Goal: Transaction & Acquisition: Purchase product/service

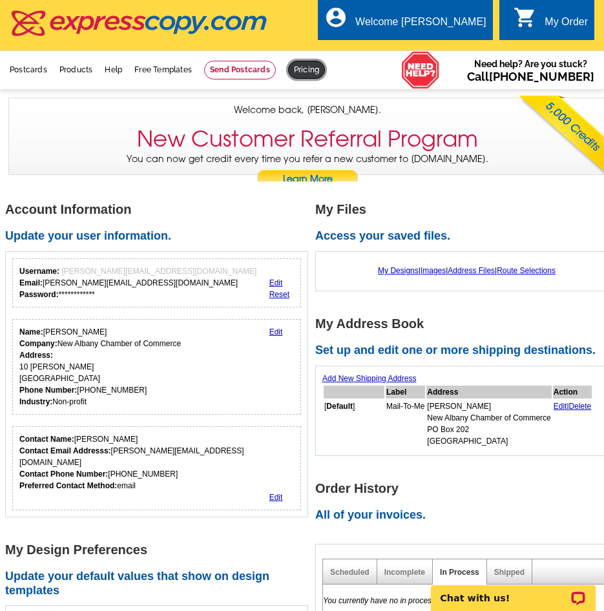
click at [310, 68] on link at bounding box center [306, 70] width 37 height 18
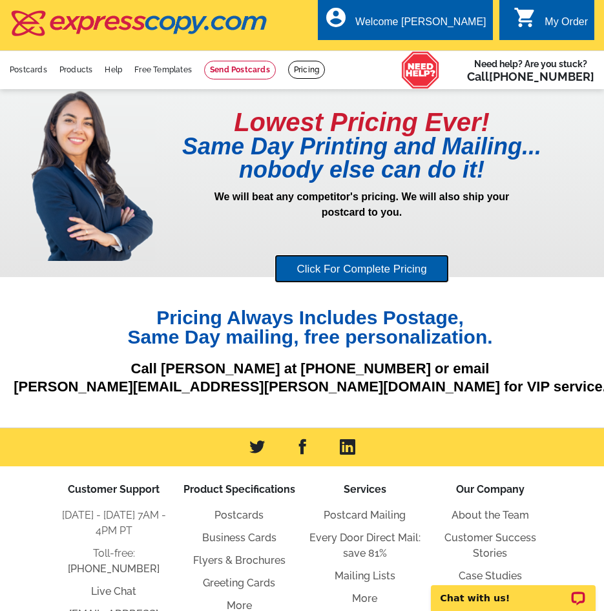
click at [368, 267] on link "Click For Complete Pricing" at bounding box center [362, 269] width 174 height 29
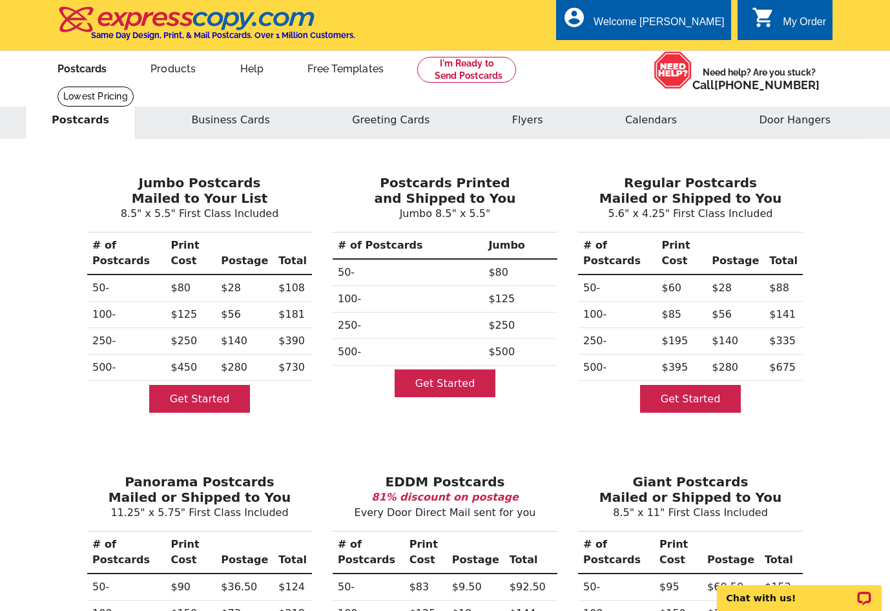
click at [81, 68] on link "Postcards" at bounding box center [82, 67] width 90 height 30
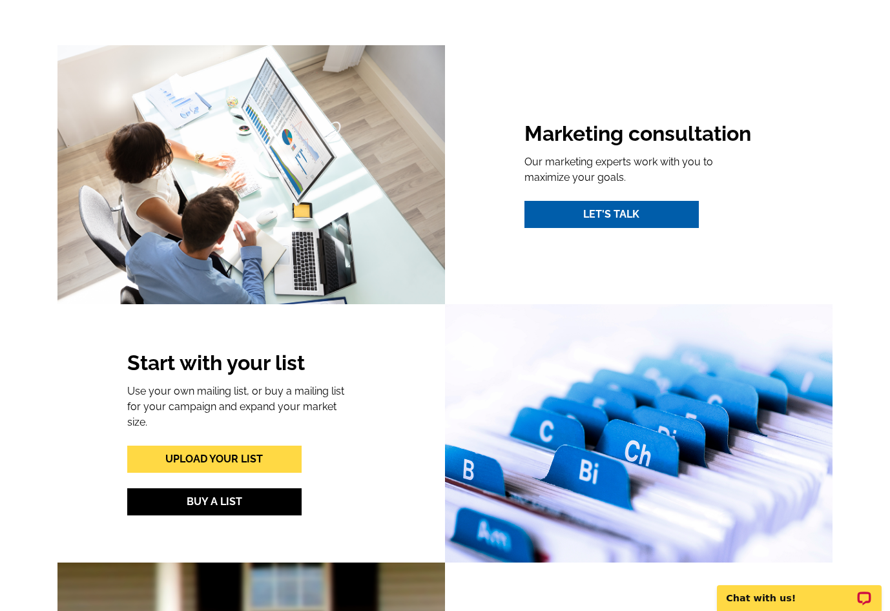
scroll to position [1163, 0]
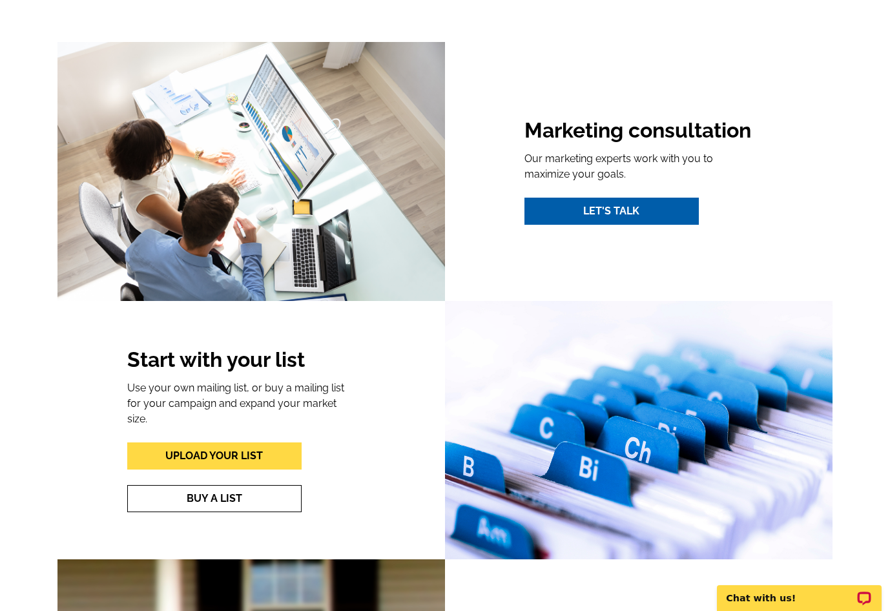
click at [271, 490] on link "Buy A List" at bounding box center [214, 498] width 174 height 27
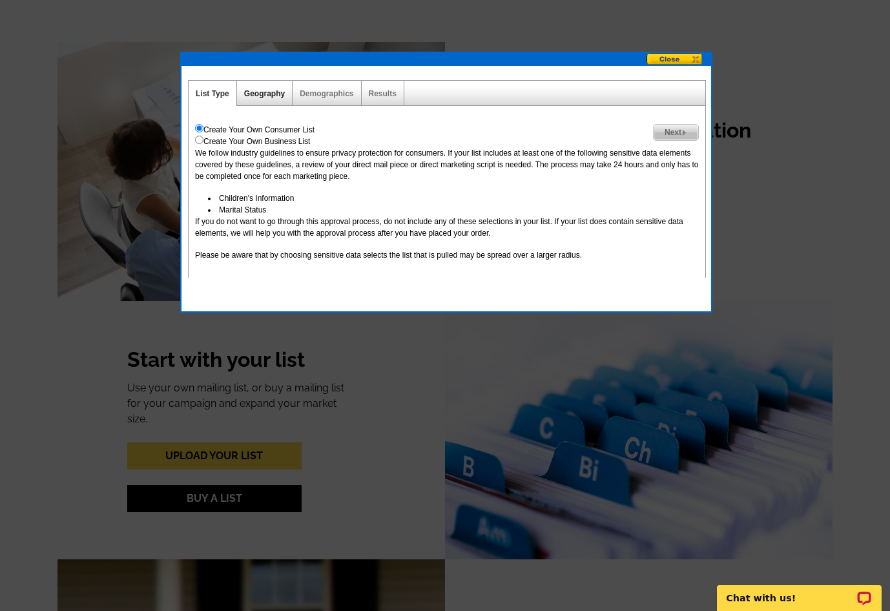
click at [249, 95] on link "Geography" at bounding box center [264, 93] width 41 height 9
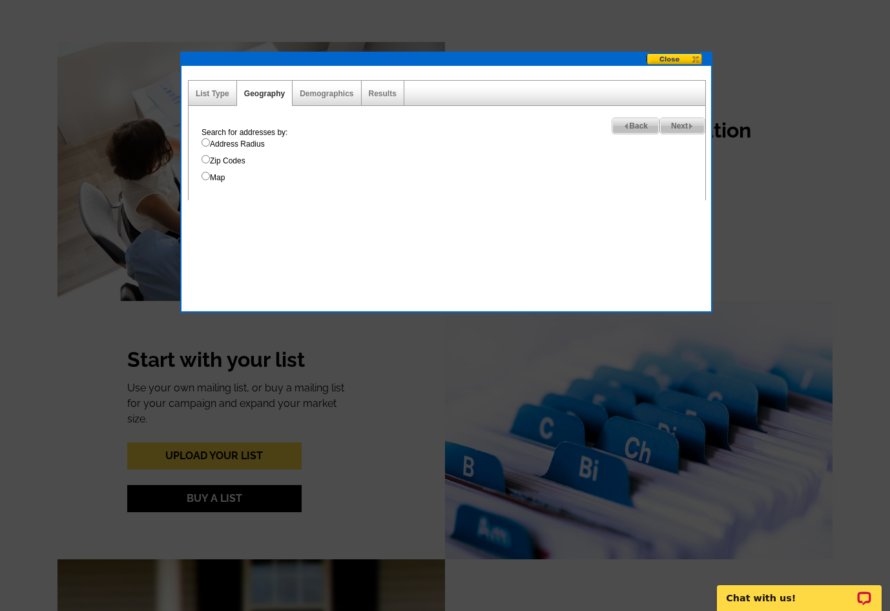
click at [203, 160] on input "Zip Codes" at bounding box center [206, 159] width 8 height 8
radio input "true"
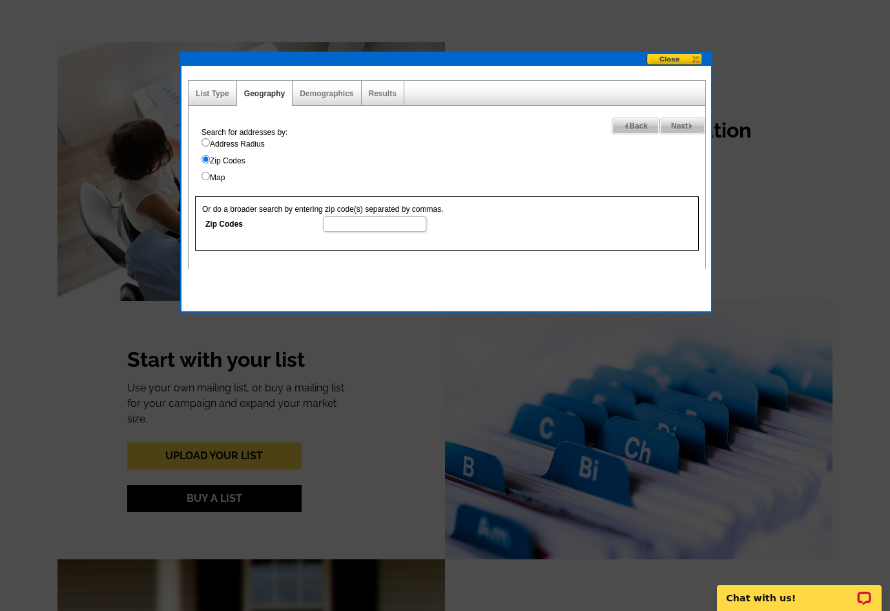
click at [368, 229] on input "Zip Codes" at bounding box center [374, 224] width 103 height 16
type input "43023"
select select
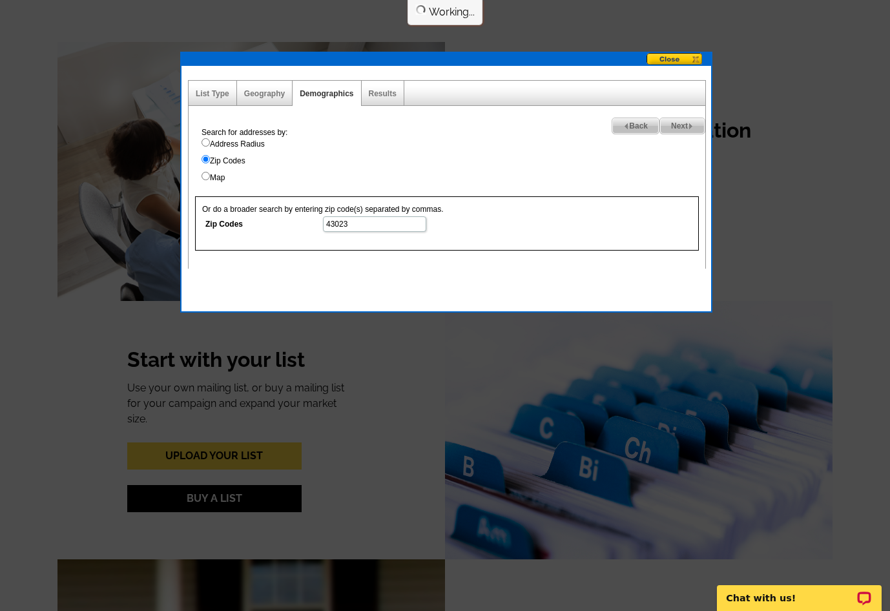
select select
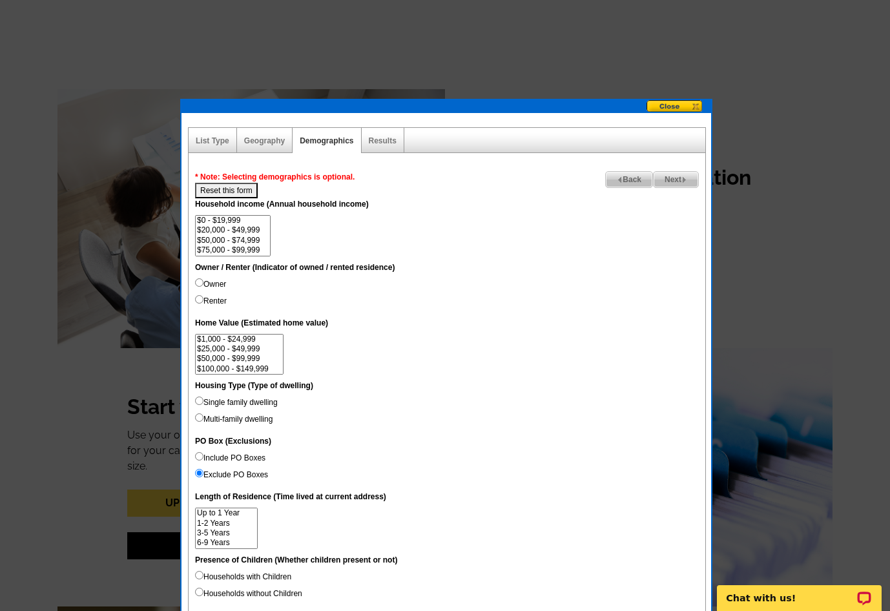
scroll to position [1034, 0]
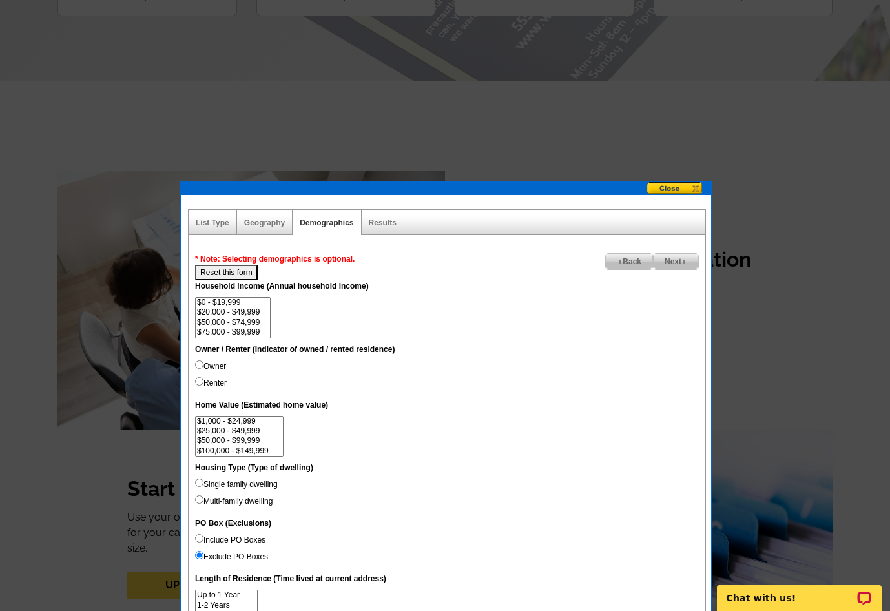
click at [663, 188] on button at bounding box center [679, 189] width 65 height 14
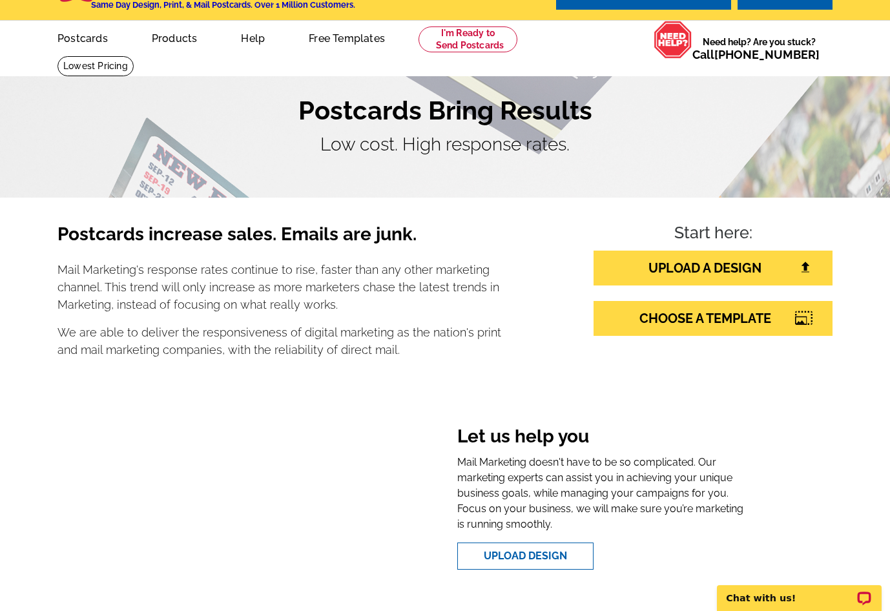
scroll to position [0, 0]
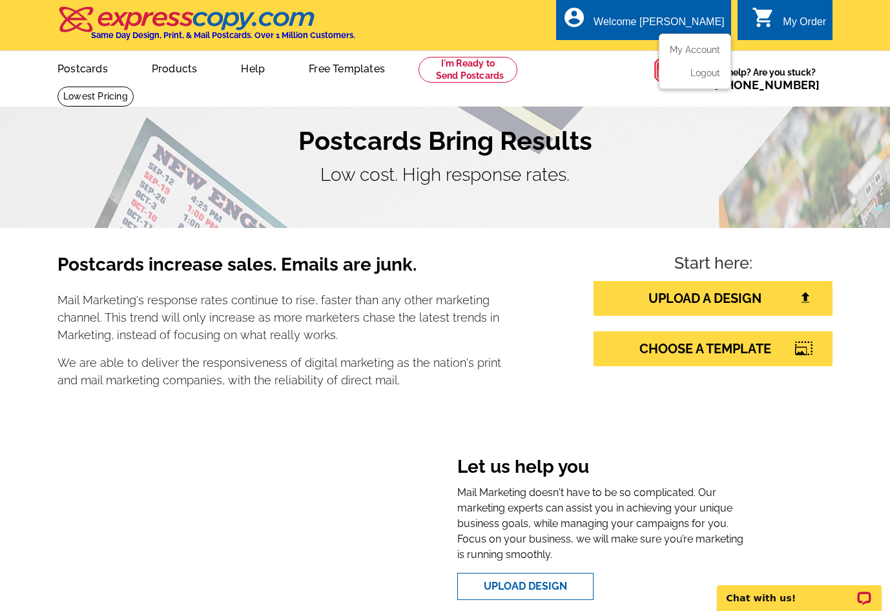
click at [653, 22] on div "Welcome [PERSON_NAME]" at bounding box center [659, 25] width 130 height 18
click at [687, 46] on link "My Account" at bounding box center [693, 50] width 56 height 12
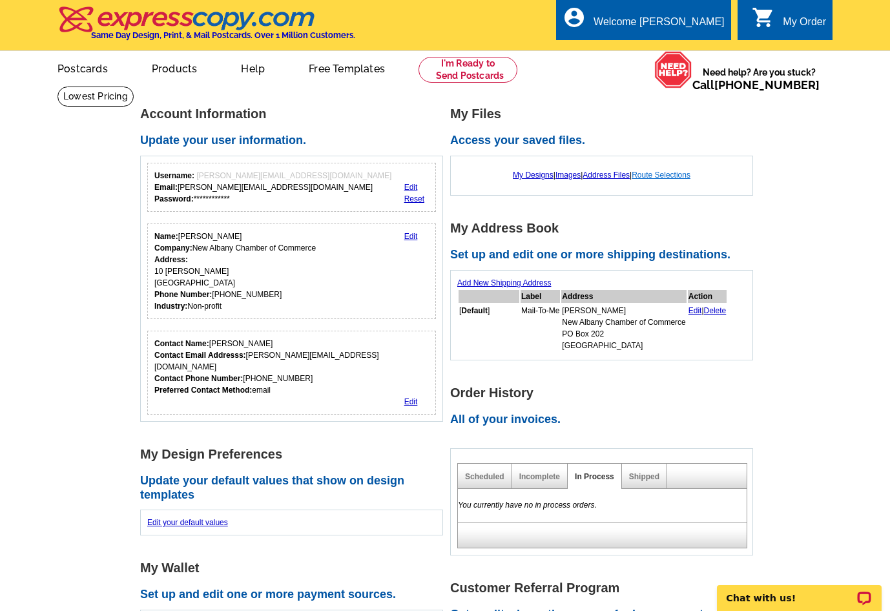
click at [654, 179] on link "Route Selections" at bounding box center [661, 175] width 59 height 9
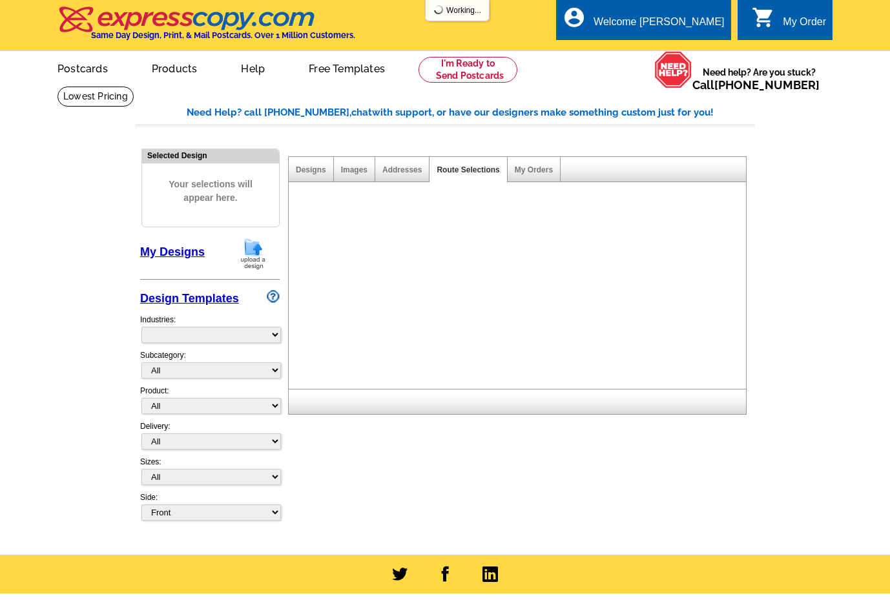
select select "785"
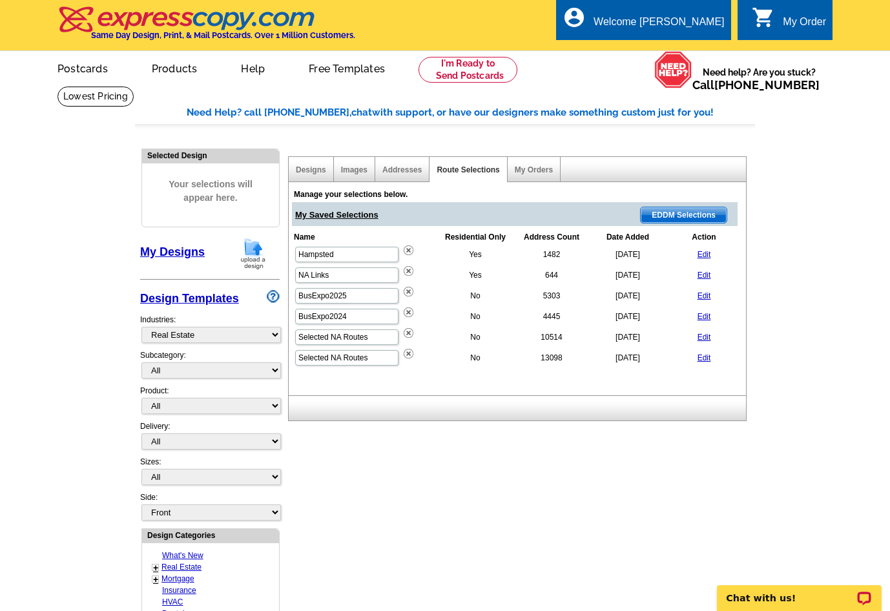
click at [711, 300] on link "Edit" at bounding box center [705, 295] width 14 height 9
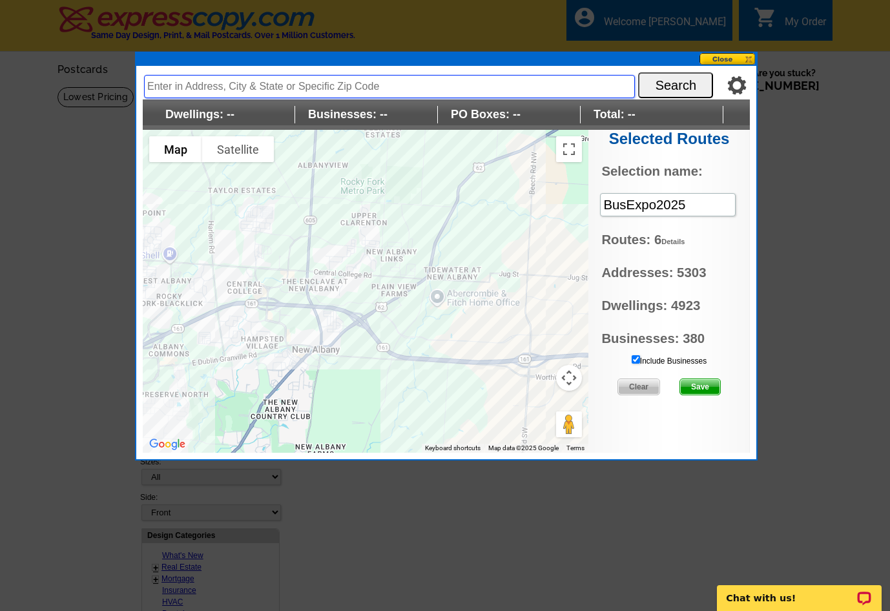
click at [385, 85] on input "text" at bounding box center [389, 86] width 491 height 23
type input "43023"
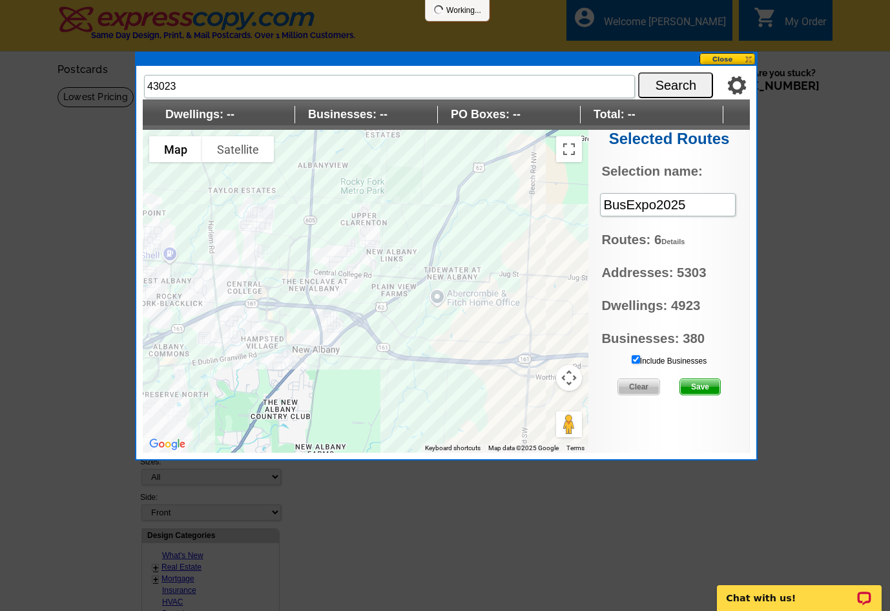
click at [678, 83] on button "Search" at bounding box center [675, 85] width 75 height 26
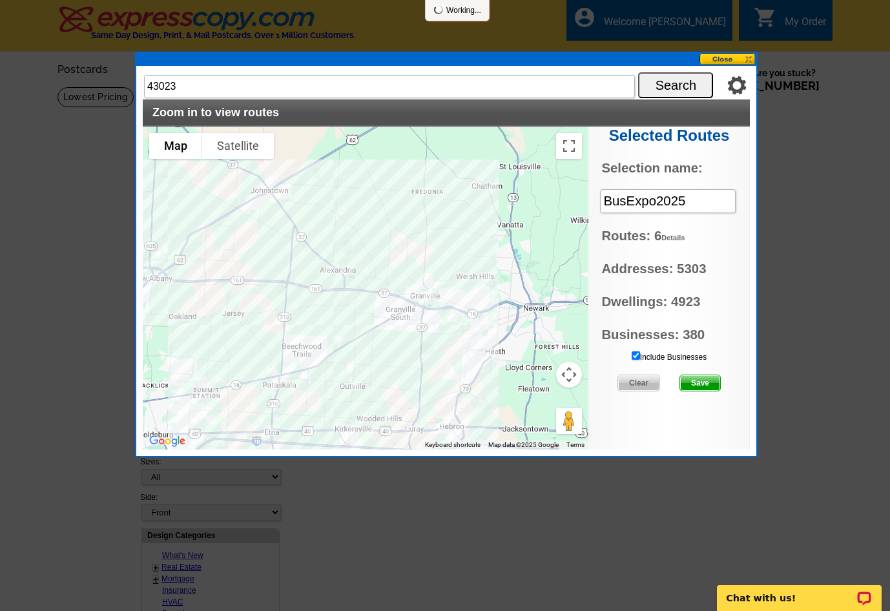
drag, startPoint x: 457, startPoint y: 304, endPoint x: 313, endPoint y: 288, distance: 145.0
click at [313, 288] on div at bounding box center [366, 288] width 446 height 323
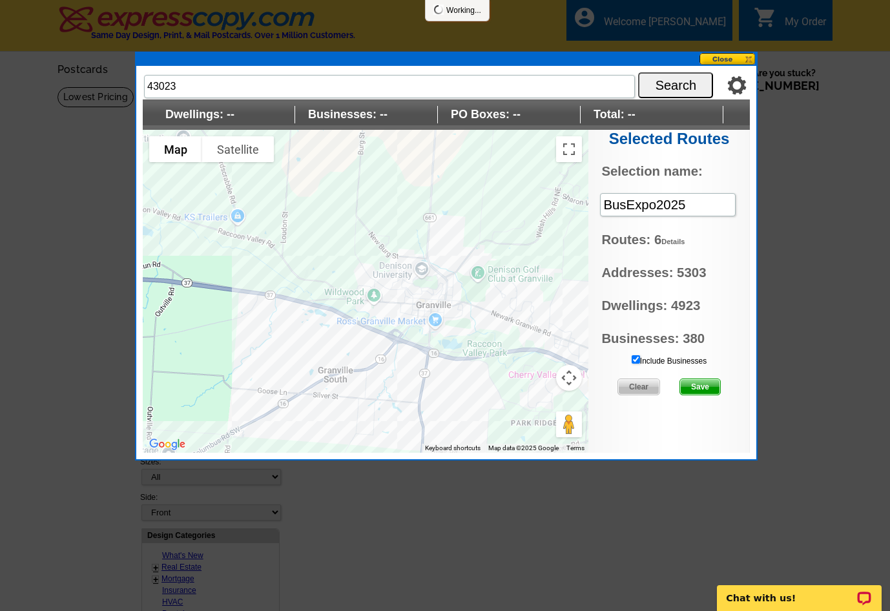
click at [735, 58] on button at bounding box center [728, 59] width 57 height 12
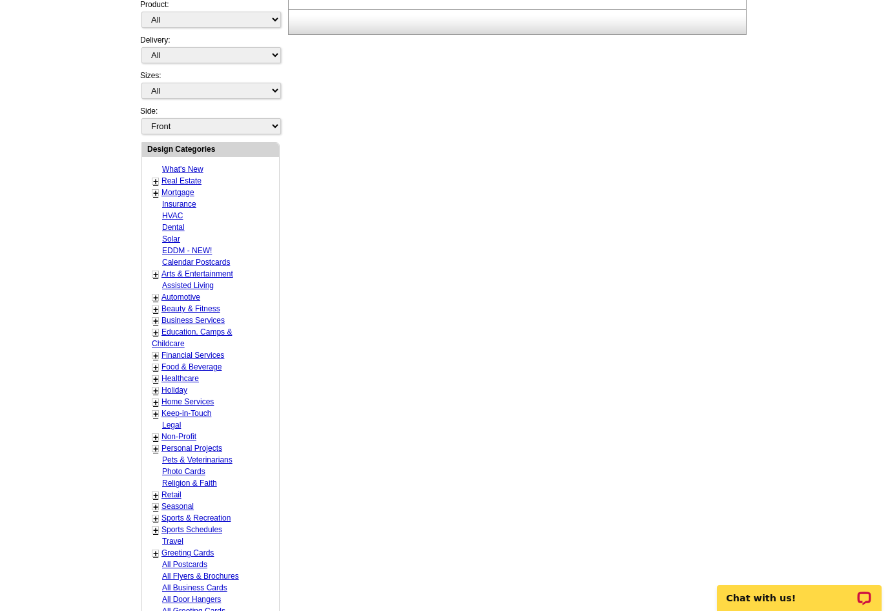
scroll to position [388, 0]
click at [191, 253] on link "EDDM - NEW!" at bounding box center [187, 249] width 50 height 9
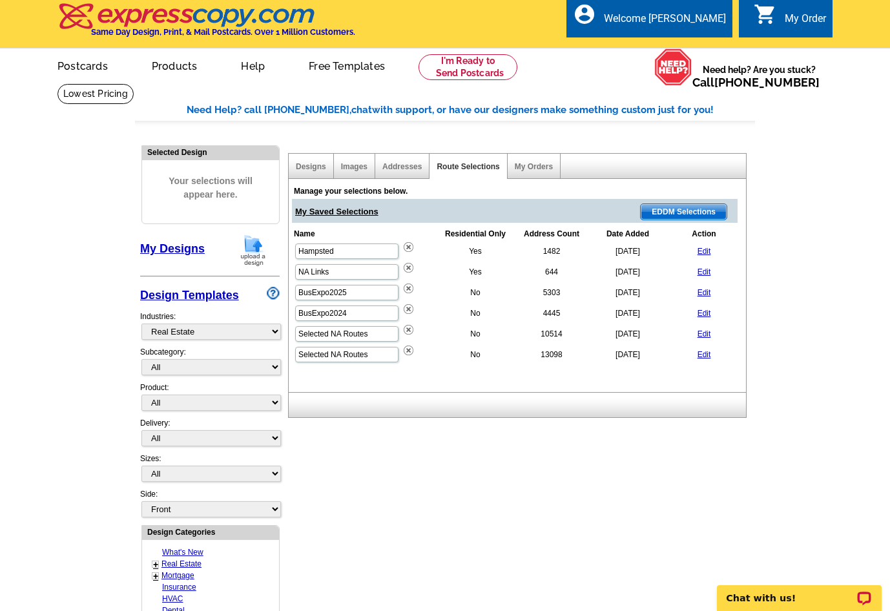
scroll to position [0, 0]
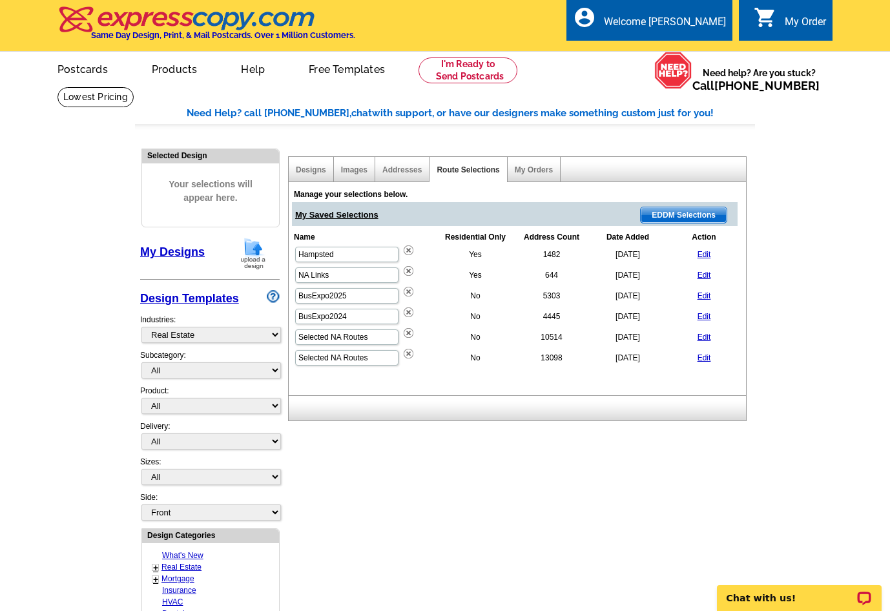
click at [703, 209] on span "EDDM Selections" at bounding box center [684, 215] width 86 height 16
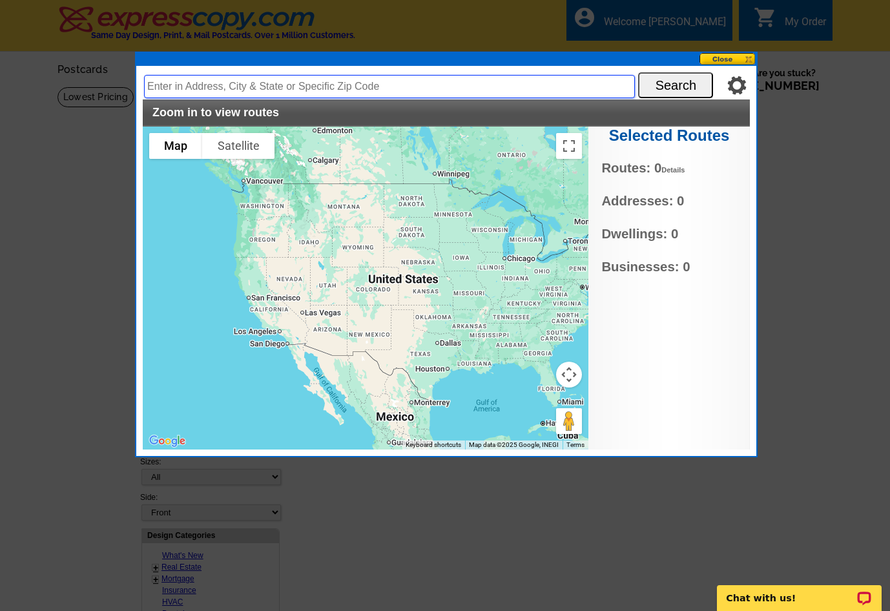
click at [468, 86] on input "text" at bounding box center [389, 86] width 491 height 23
type input "43023"
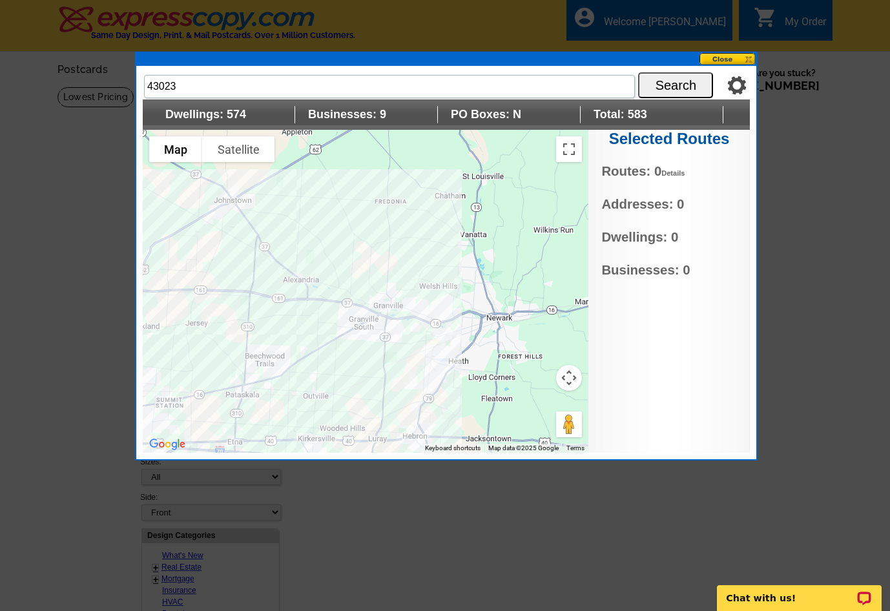
click at [387, 247] on div at bounding box center [366, 291] width 446 height 323
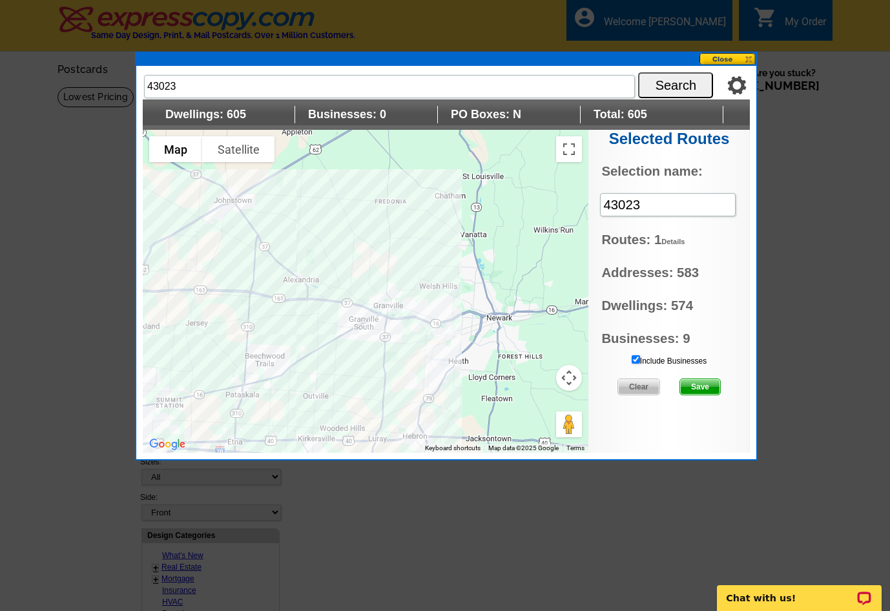
click at [414, 278] on div at bounding box center [366, 291] width 446 height 323
click at [378, 305] on div at bounding box center [366, 291] width 446 height 323
click at [382, 309] on div at bounding box center [366, 291] width 446 height 323
click at [407, 328] on div at bounding box center [366, 291] width 446 height 323
click at [424, 311] on div at bounding box center [366, 291] width 446 height 323
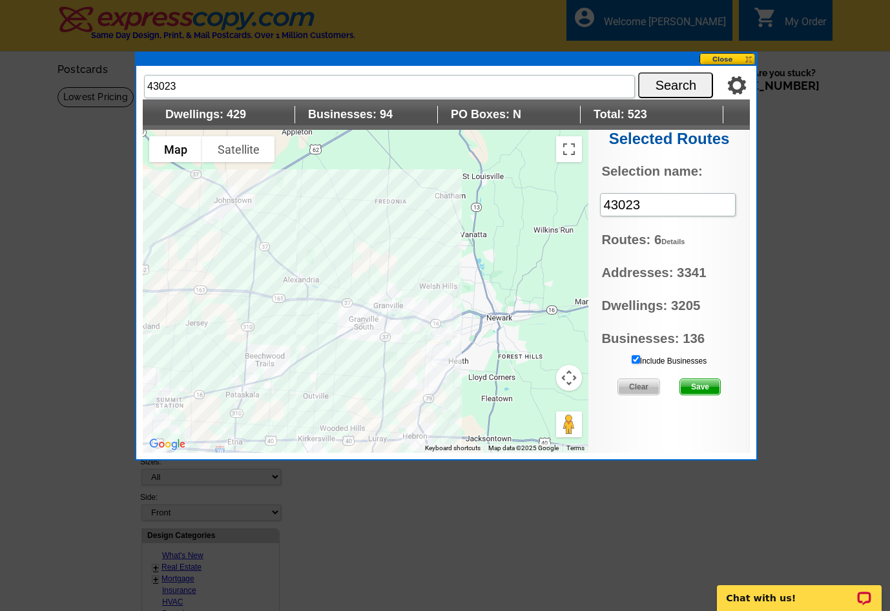
click at [391, 302] on div at bounding box center [366, 291] width 446 height 323
click at [712, 57] on button at bounding box center [728, 59] width 57 height 12
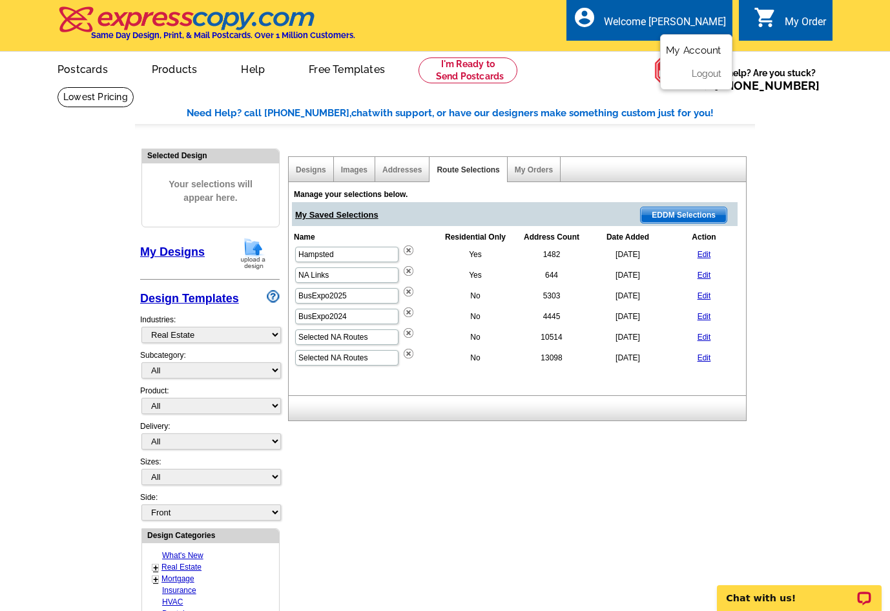
click at [687, 54] on link "My Account" at bounding box center [694, 50] width 56 height 12
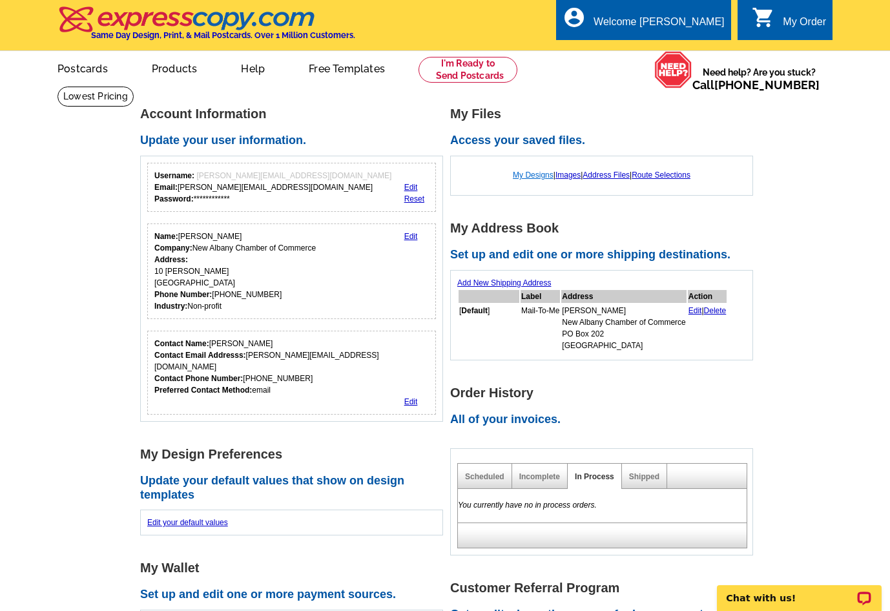
click at [535, 174] on link "My Designs" at bounding box center [533, 175] width 41 height 9
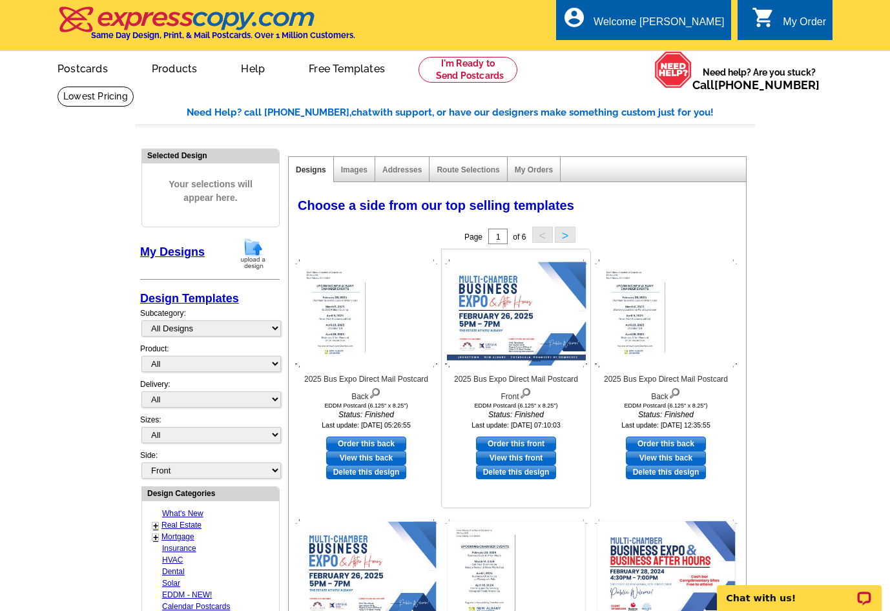
click at [519, 334] on img at bounding box center [516, 314] width 142 height 108
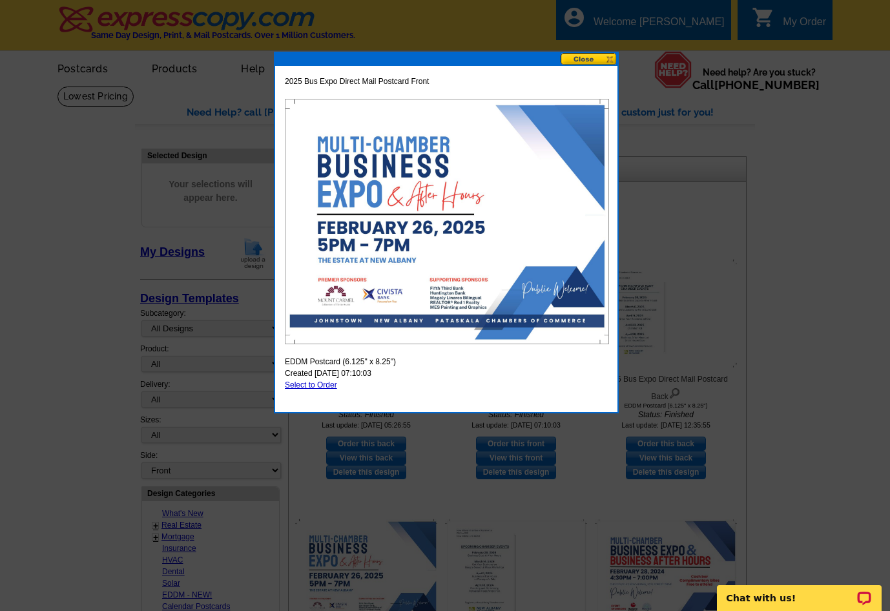
click at [314, 385] on link "Select to Order" at bounding box center [311, 385] width 52 height 9
select select "14"
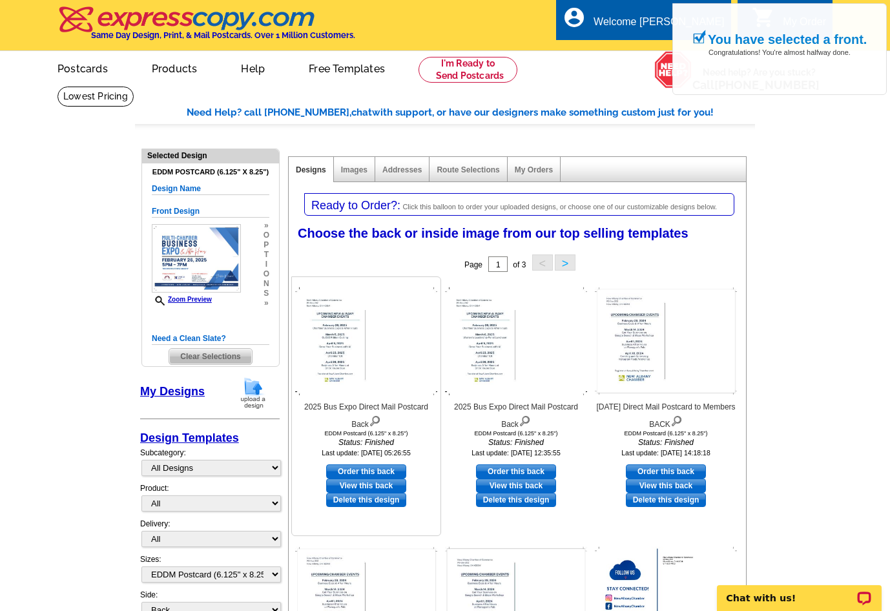
click at [364, 468] on link "Order this back" at bounding box center [366, 471] width 80 height 14
select select "front"
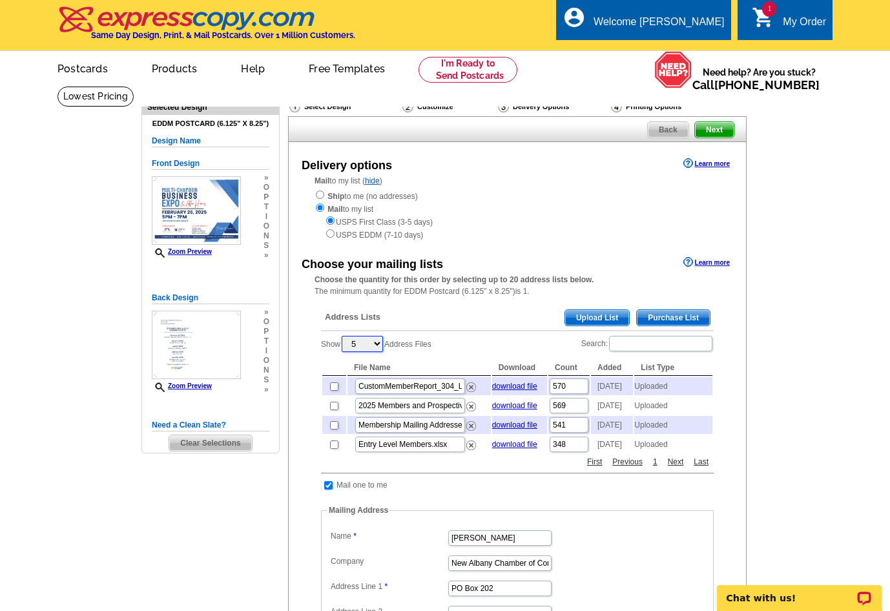
click at [375, 344] on select "5 10 25 50 100" at bounding box center [362, 344] width 41 height 16
select select "100"
click at [344, 337] on select "5 10 25 50 100" at bounding box center [362, 344] width 41 height 16
click at [334, 233] on input "radio" at bounding box center [330, 233] width 8 height 8
radio input "true"
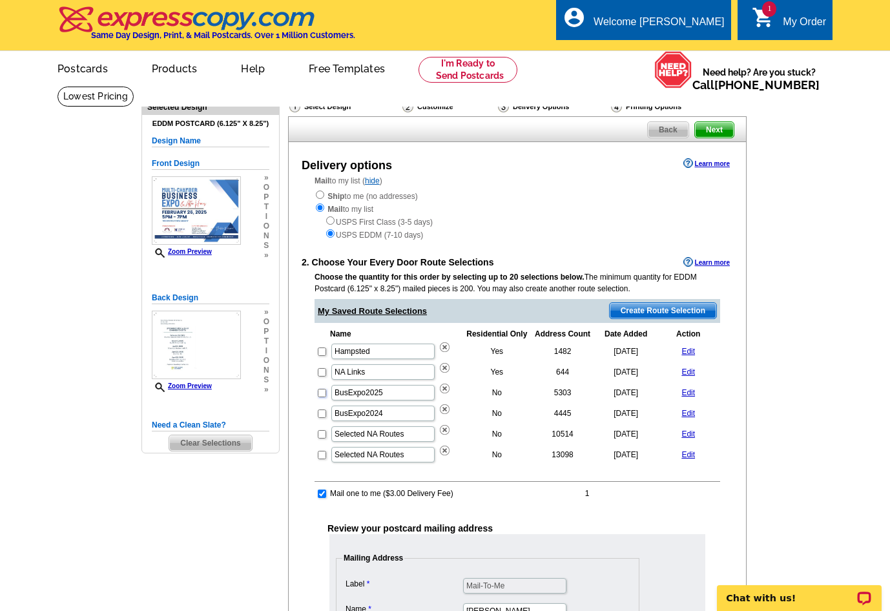
click at [322, 395] on input "checkbox" at bounding box center [322, 393] width 8 height 8
checkbox input "true"
click at [689, 309] on span "Create Route Selection" at bounding box center [663, 311] width 107 height 16
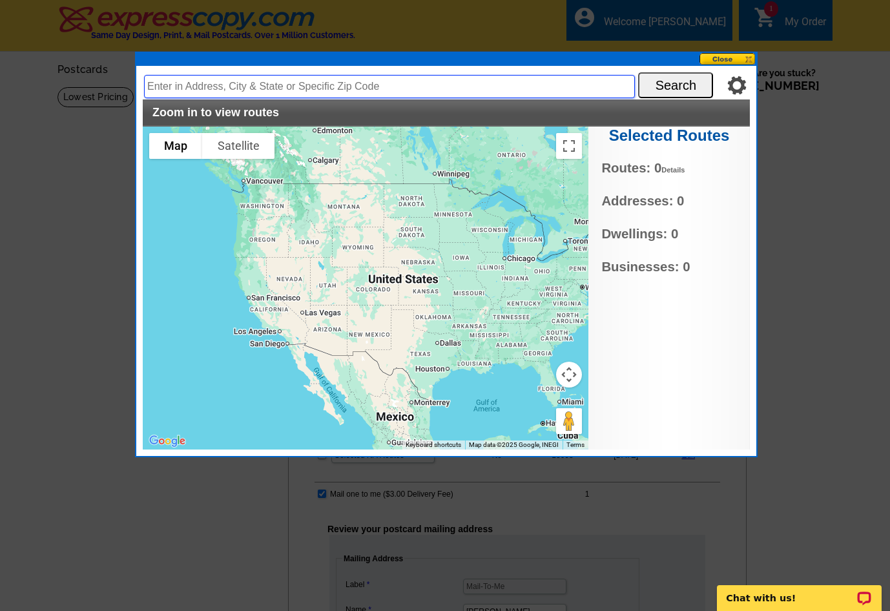
click at [275, 87] on input "text" at bounding box center [389, 86] width 491 height 23
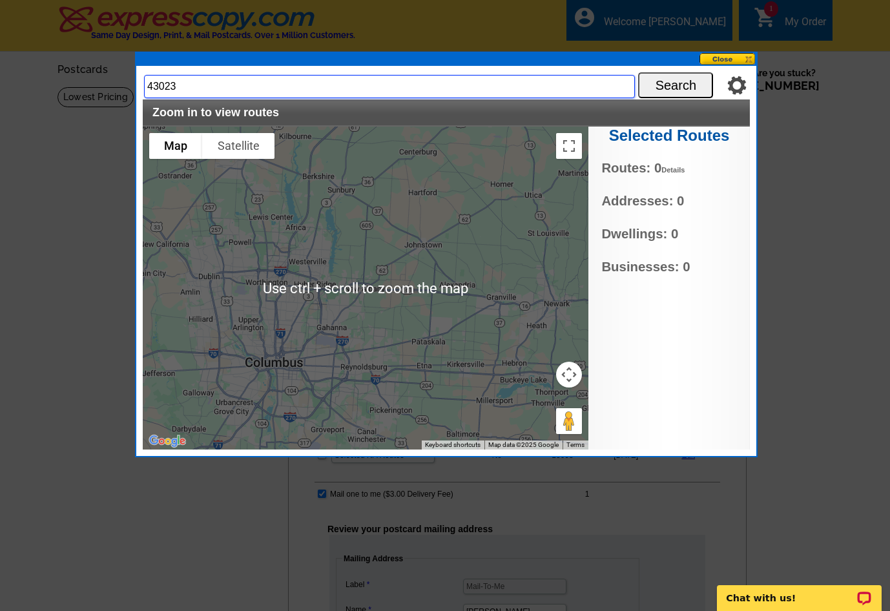
type input "43023"
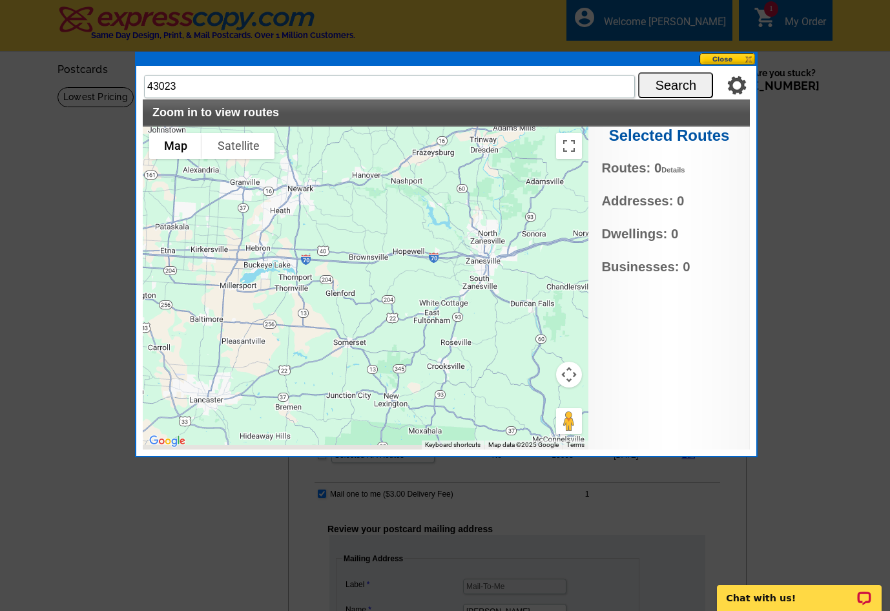
drag, startPoint x: 470, startPoint y: 318, endPoint x: 233, endPoint y: 178, distance: 275.2
click at [233, 178] on div at bounding box center [366, 288] width 446 height 323
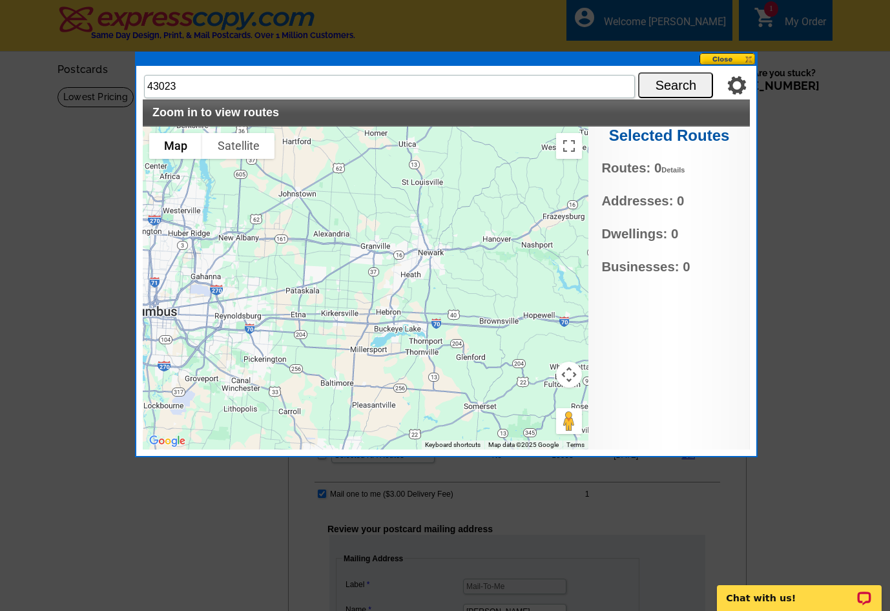
drag, startPoint x: 235, startPoint y: 173, endPoint x: 340, endPoint y: 272, distance: 144.0
click at [340, 272] on div at bounding box center [366, 288] width 446 height 323
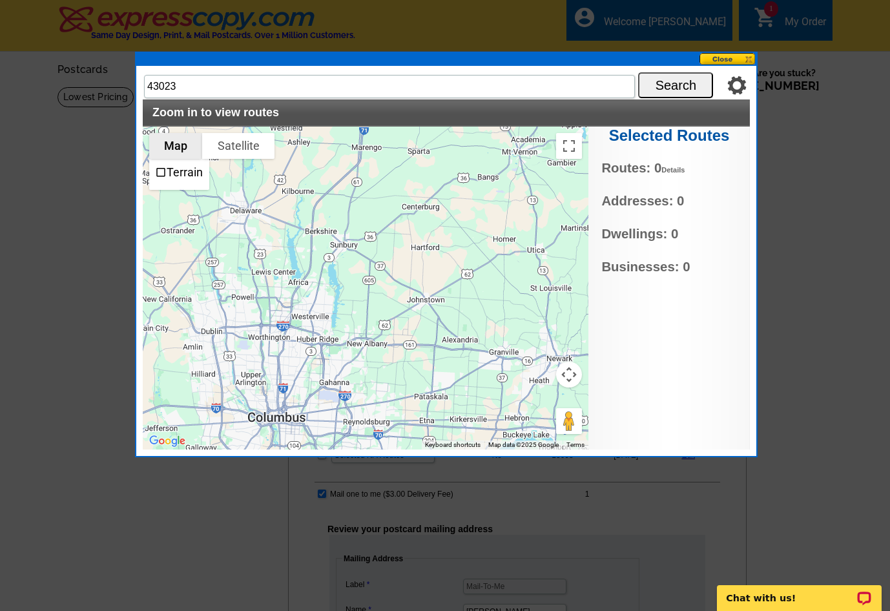
click at [176, 156] on button "Map" at bounding box center [175, 146] width 53 height 26
click at [185, 88] on input "43023" at bounding box center [389, 86] width 491 height 23
click at [222, 87] on input "43023" at bounding box center [389, 86] width 491 height 23
click at [689, 85] on button "Search" at bounding box center [675, 85] width 75 height 26
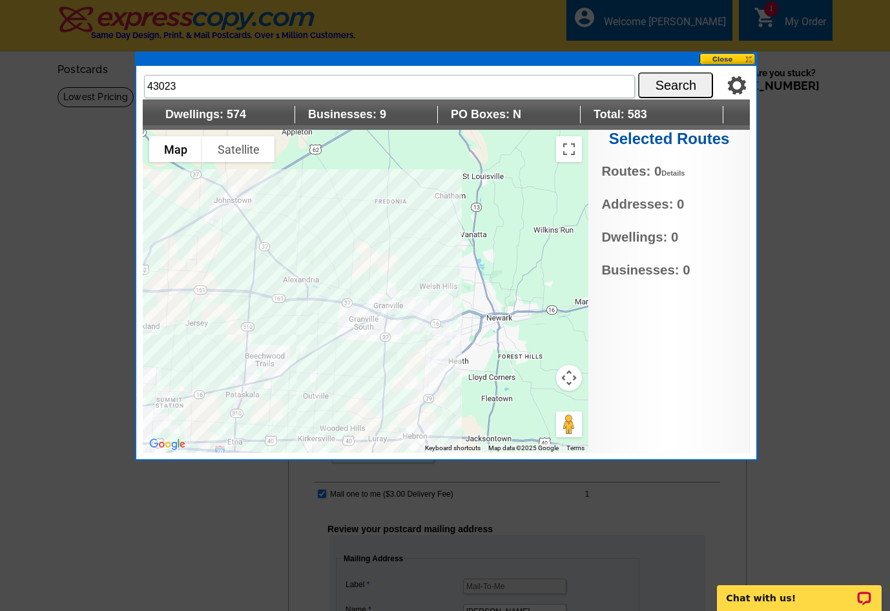
click at [383, 241] on div at bounding box center [366, 291] width 446 height 323
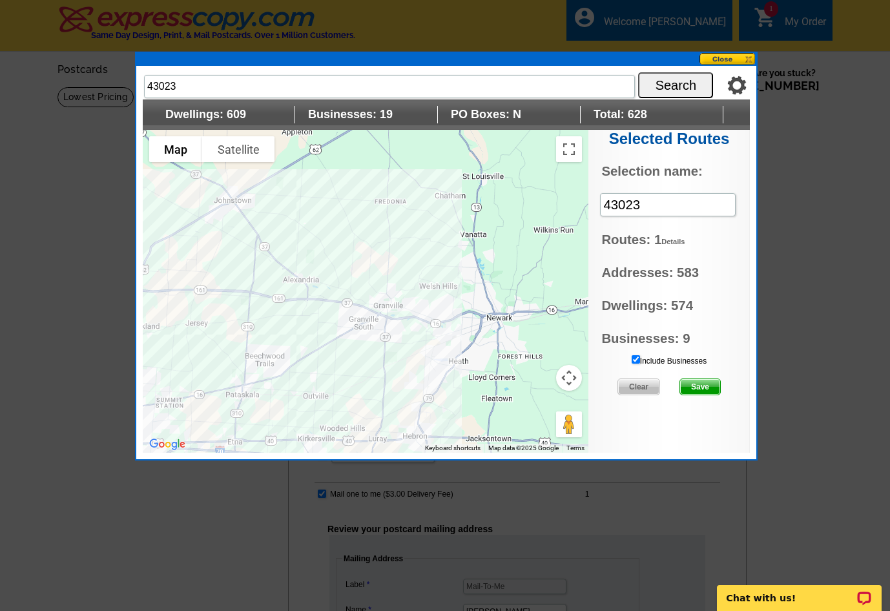
click at [384, 308] on div at bounding box center [366, 291] width 446 height 323
click at [408, 286] on div at bounding box center [366, 291] width 446 height 323
click at [406, 310] on div at bounding box center [366, 291] width 446 height 323
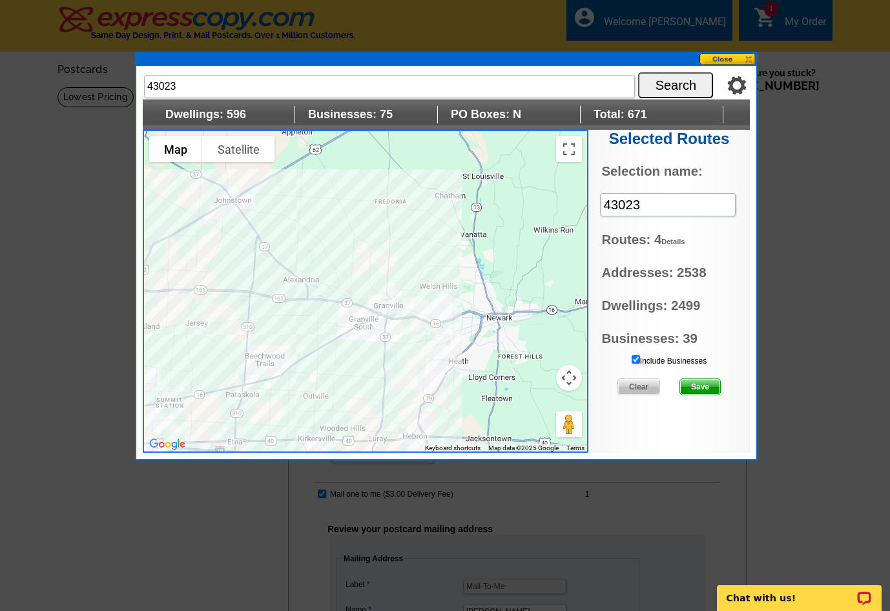
click at [434, 313] on div at bounding box center [366, 291] width 446 height 323
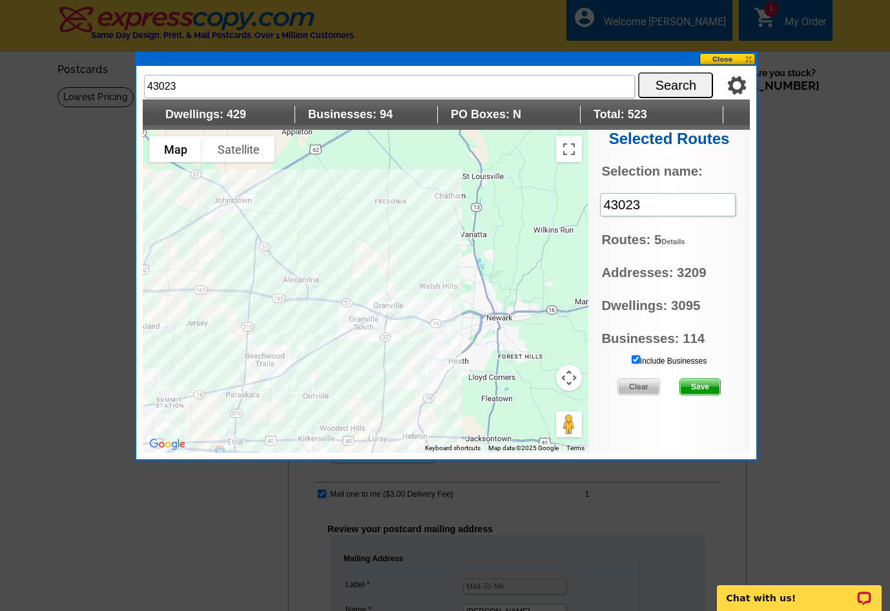
click at [390, 302] on div at bounding box center [366, 291] width 446 height 323
click at [425, 313] on div at bounding box center [366, 291] width 446 height 323
drag, startPoint x: 654, startPoint y: 203, endPoint x: 498, endPoint y: 225, distance: 157.9
click at [498, 225] on div "Settings Display PO Boxes 43023 Search Dwellings: -- Businesses: -- PO Boxes: -…" at bounding box center [446, 262] width 607 height 381
type input "z"
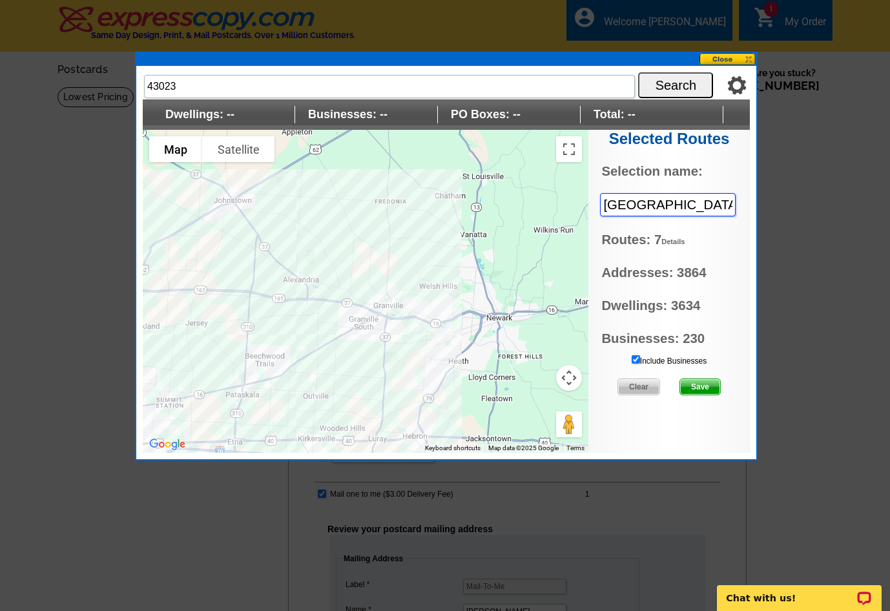
type input "[GEOGRAPHIC_DATA]"
click at [707, 390] on span "Save" at bounding box center [700, 387] width 40 height 16
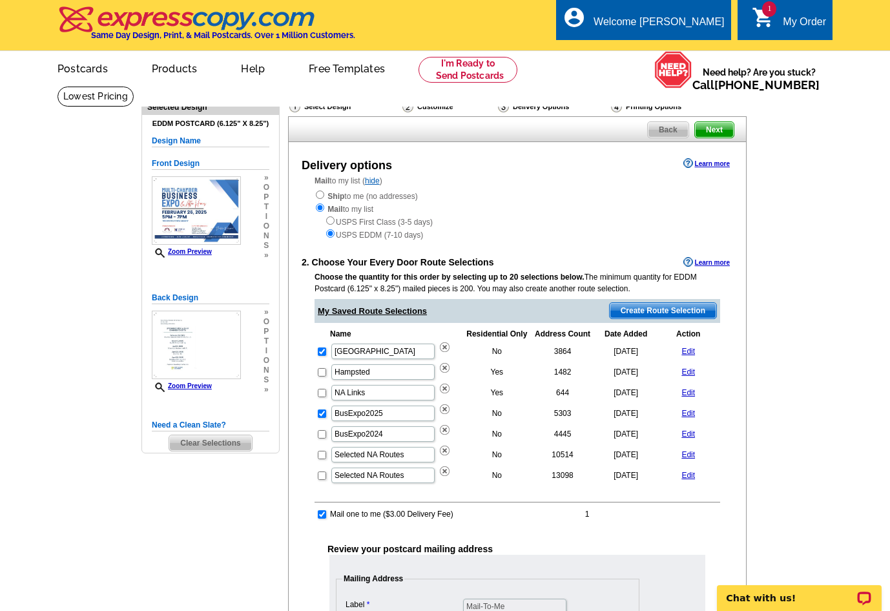
click at [658, 315] on span "Create Route Selection" at bounding box center [663, 311] width 107 height 16
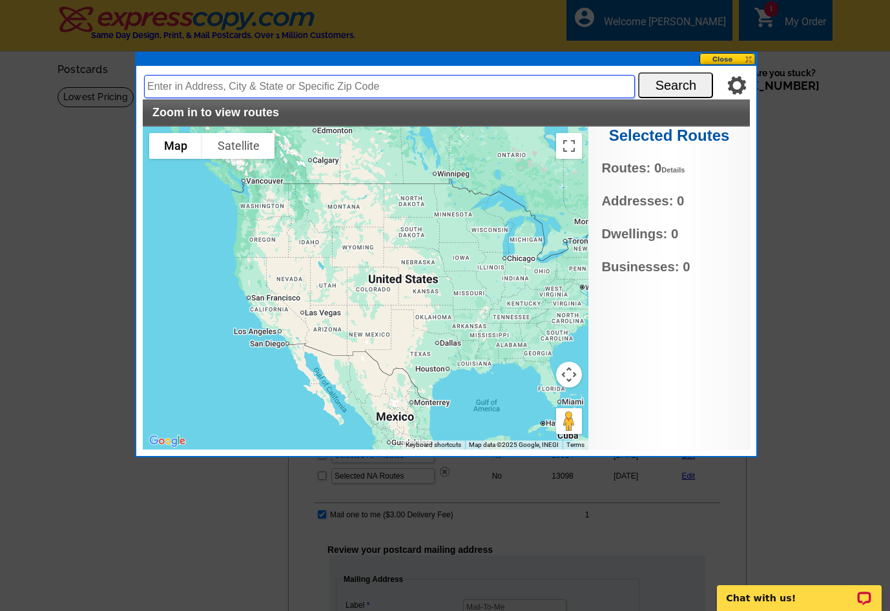
click at [286, 89] on input "text" at bounding box center [389, 86] width 491 height 23
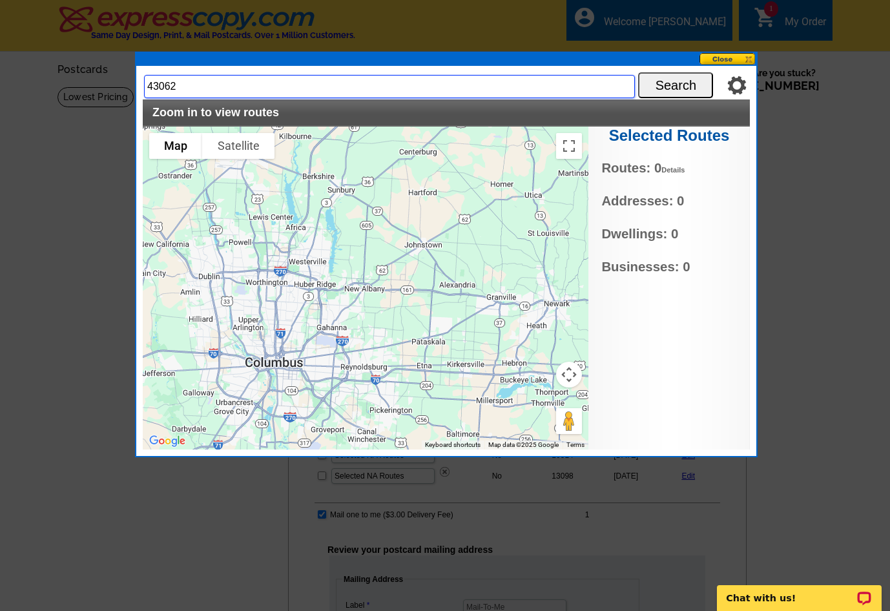
type input "43062"
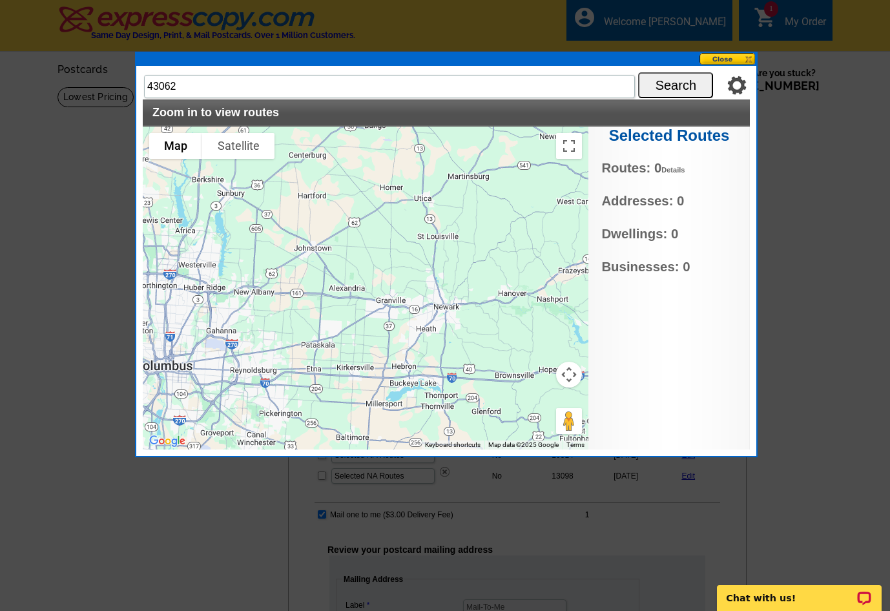
drag, startPoint x: 446, startPoint y: 337, endPoint x: 337, endPoint y: 342, distance: 109.9
click at [337, 342] on div at bounding box center [366, 288] width 446 height 323
click at [691, 87] on button "Search" at bounding box center [675, 85] width 75 height 26
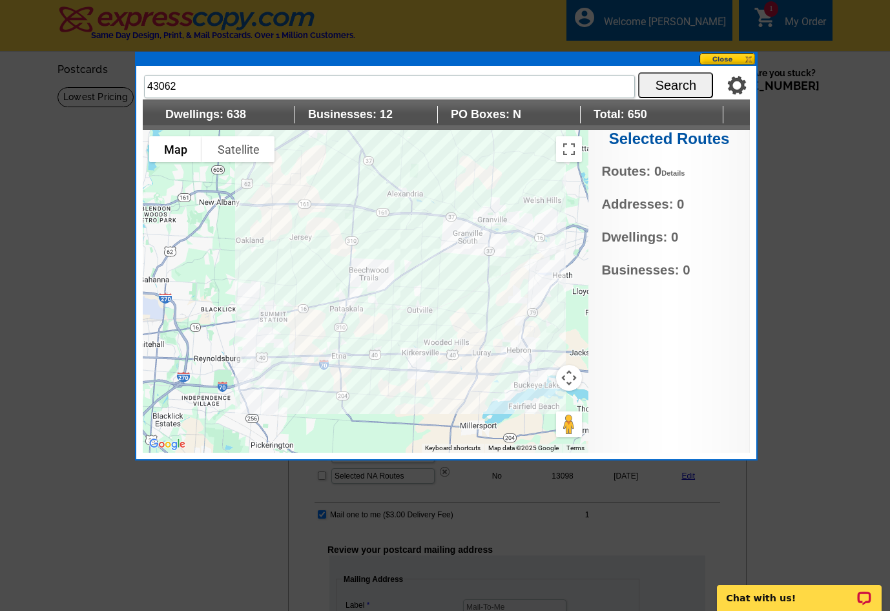
click at [351, 300] on div at bounding box center [366, 291] width 446 height 323
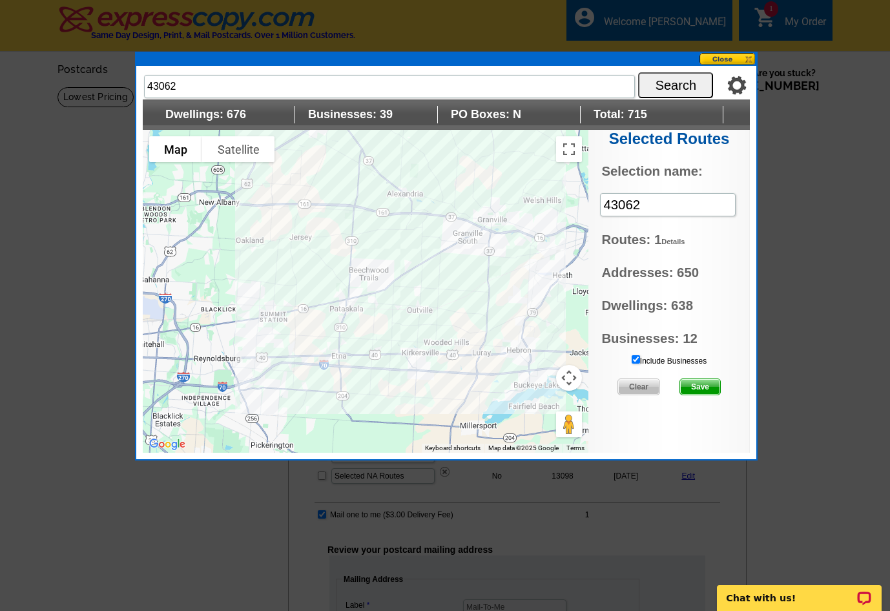
click at [373, 298] on div at bounding box center [366, 291] width 446 height 323
click at [344, 295] on div at bounding box center [366, 291] width 446 height 323
click at [348, 304] on div at bounding box center [366, 291] width 446 height 323
click at [342, 308] on div at bounding box center [366, 291] width 446 height 323
click at [346, 260] on div at bounding box center [366, 291] width 446 height 323
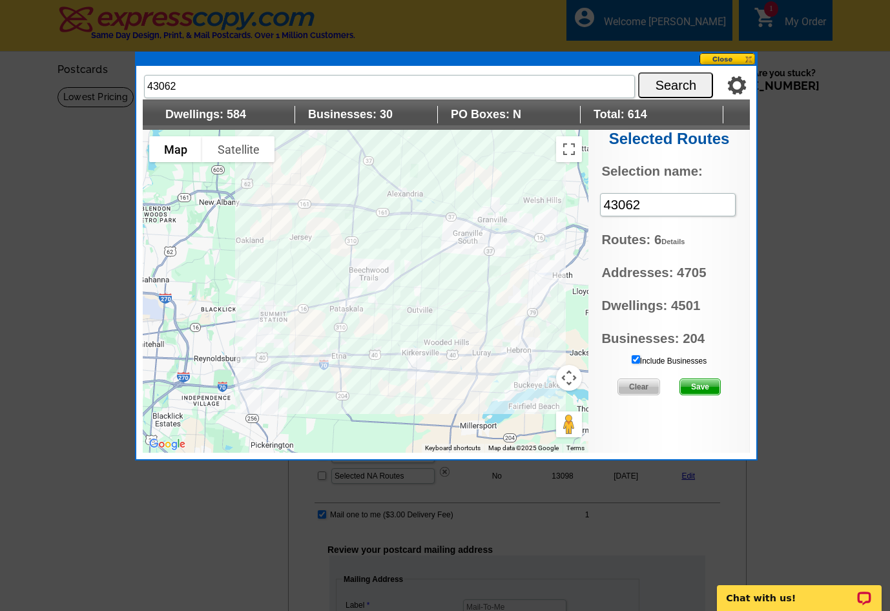
click at [326, 263] on div at bounding box center [366, 291] width 446 height 323
click at [325, 274] on div at bounding box center [366, 291] width 446 height 323
click at [284, 309] on div at bounding box center [366, 291] width 446 height 323
click at [288, 303] on div at bounding box center [366, 291] width 446 height 323
click at [294, 324] on div at bounding box center [366, 291] width 446 height 323
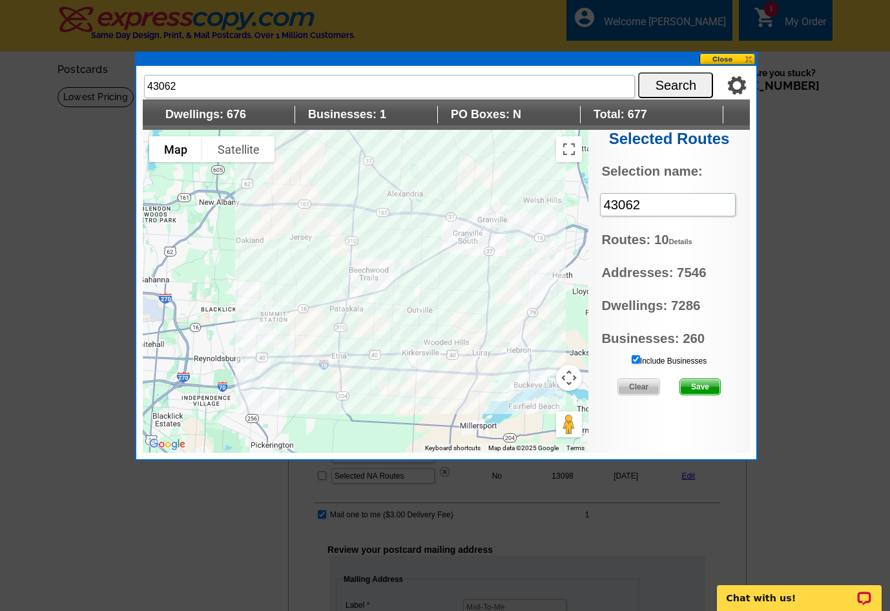
click at [339, 346] on div at bounding box center [366, 291] width 446 height 323
click at [344, 358] on div at bounding box center [366, 291] width 446 height 323
click at [380, 349] on div at bounding box center [366, 291] width 446 height 323
click at [391, 287] on div at bounding box center [366, 291] width 446 height 323
click at [404, 305] on div at bounding box center [366, 291] width 446 height 323
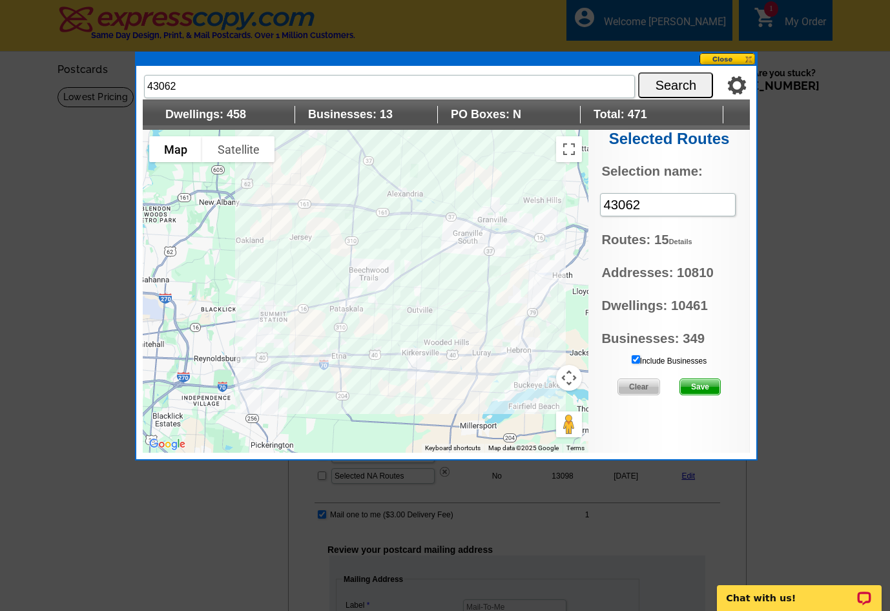
click at [366, 297] on div at bounding box center [366, 291] width 446 height 323
click at [383, 287] on div at bounding box center [366, 291] width 446 height 323
click at [364, 353] on div at bounding box center [366, 291] width 446 height 323
click at [258, 293] on div at bounding box center [366, 291] width 446 height 323
click at [347, 287] on div at bounding box center [366, 291] width 446 height 323
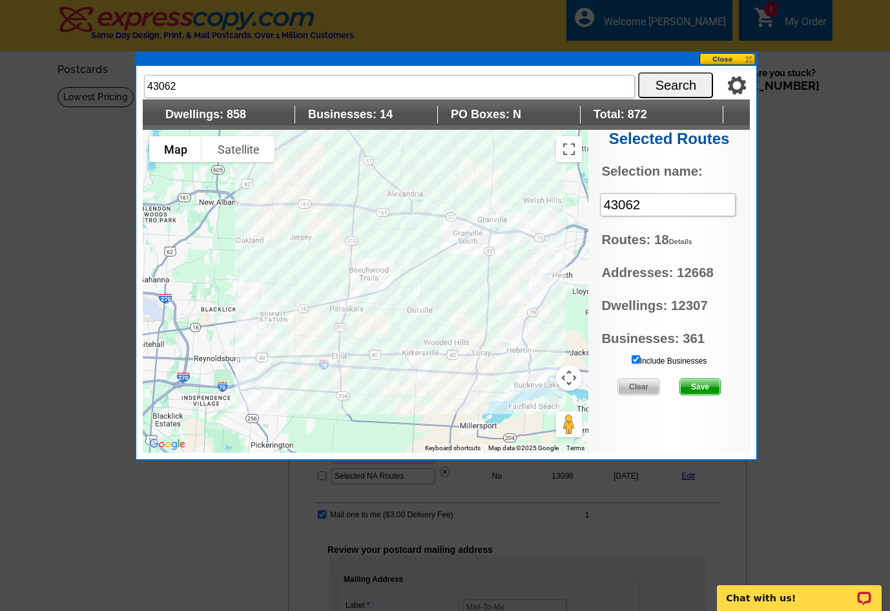
click at [334, 313] on div at bounding box center [366, 291] width 446 height 323
click at [400, 300] on div at bounding box center [366, 291] width 446 height 323
click at [382, 261] on div at bounding box center [366, 291] width 446 height 323
click at [333, 241] on div at bounding box center [366, 291] width 446 height 323
click at [344, 306] on div at bounding box center [366, 291] width 446 height 323
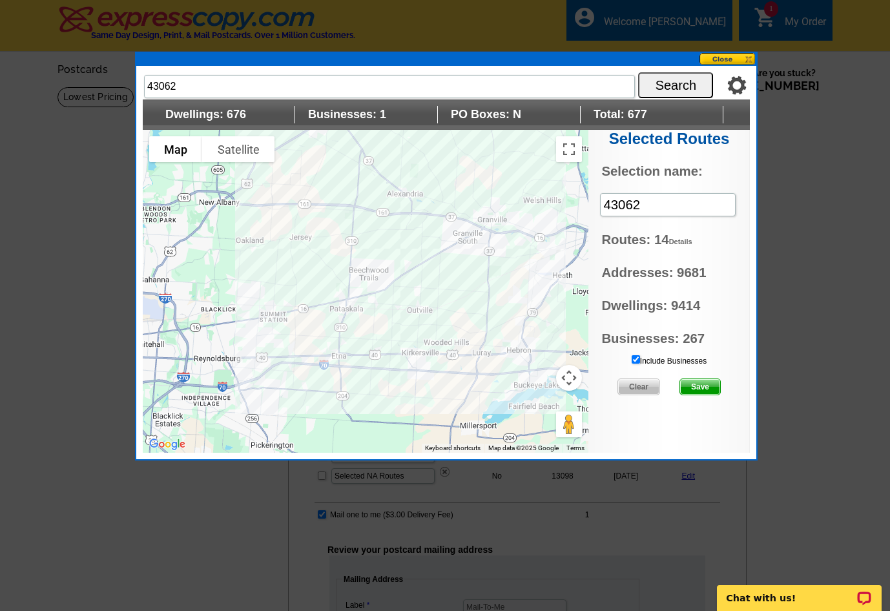
click at [344, 316] on div at bounding box center [366, 291] width 446 height 323
click at [394, 313] on div at bounding box center [366, 291] width 446 height 323
click at [366, 388] on div at bounding box center [366, 291] width 446 height 323
click at [379, 343] on div at bounding box center [366, 291] width 446 height 323
click at [374, 352] on div at bounding box center [366, 291] width 446 height 323
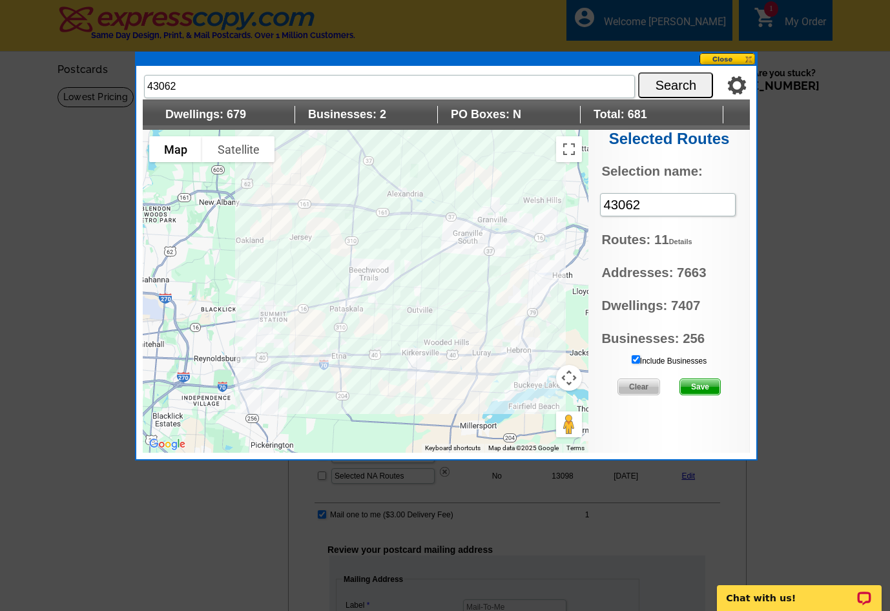
click at [273, 303] on div at bounding box center [366, 291] width 446 height 323
click at [275, 315] on div at bounding box center [366, 291] width 446 height 323
click at [302, 351] on div at bounding box center [366, 291] width 446 height 323
click at [289, 354] on div at bounding box center [366, 291] width 446 height 323
click at [694, 390] on span "Save" at bounding box center [700, 387] width 40 height 16
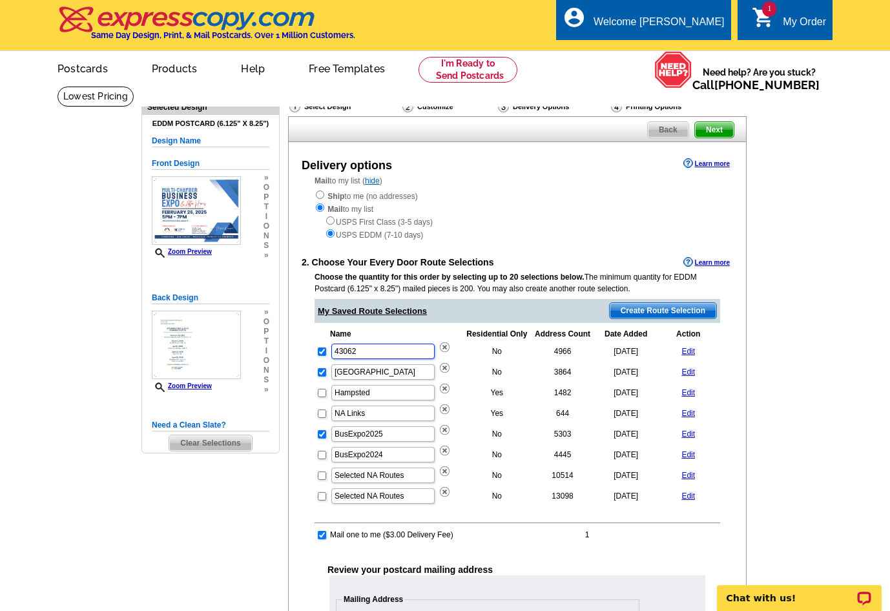
drag, startPoint x: 362, startPoint y: 355, endPoint x: 391, endPoint y: 288, distance: 72.6
click at [315, 356] on table "Name Residential Only Address Count Date Added Action 43062 No 4966 [DATE] Edit…" at bounding box center [518, 416] width 406 height 181
type input "Pataskala"
drag, startPoint x: 800, startPoint y: 424, endPoint x: 799, endPoint y: 415, distance: 9.1
click at [799, 423] on main "Need Help? call 800-260-5887, chat with support, or have our designers make som…" at bounding box center [445, 563] width 890 height 955
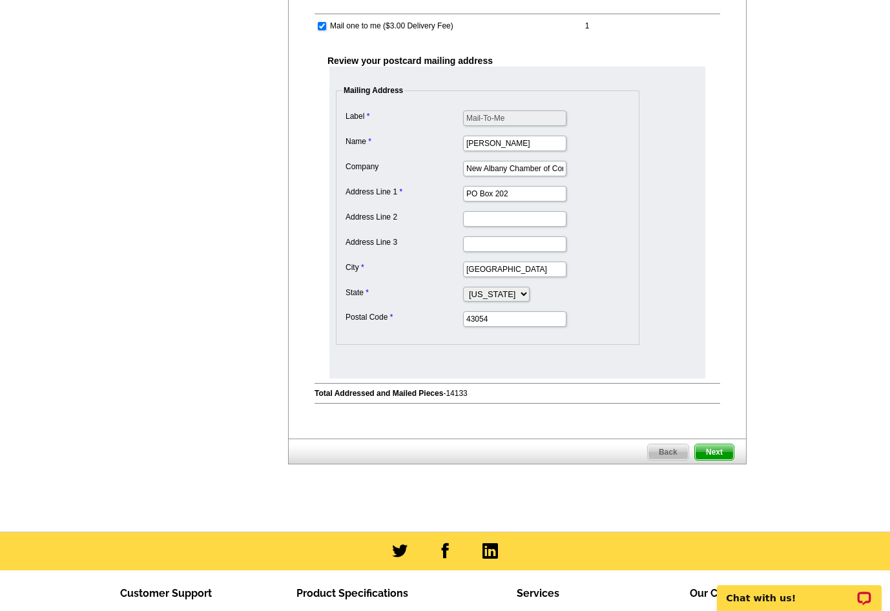
scroll to position [517, 0]
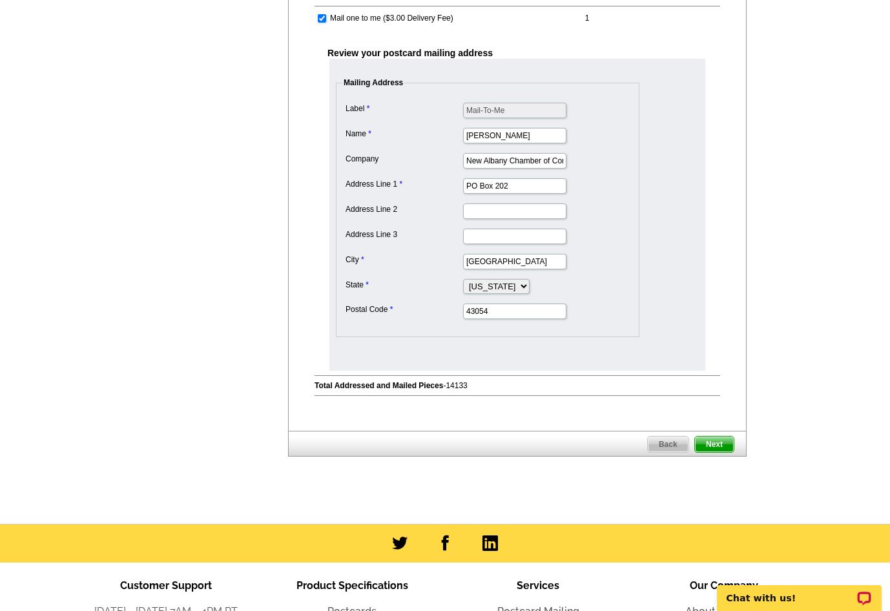
click at [704, 446] on span "Next" at bounding box center [714, 445] width 39 height 16
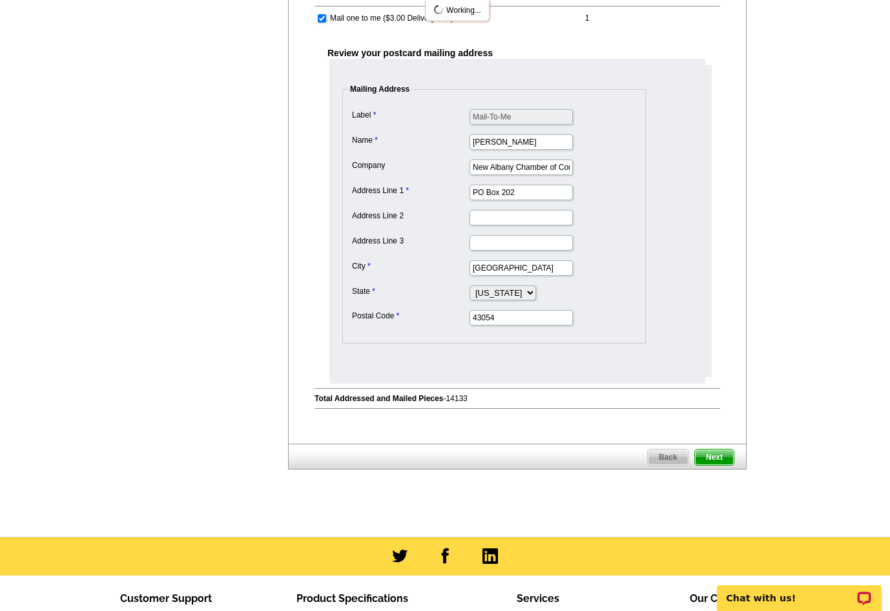
scroll to position [0, 0]
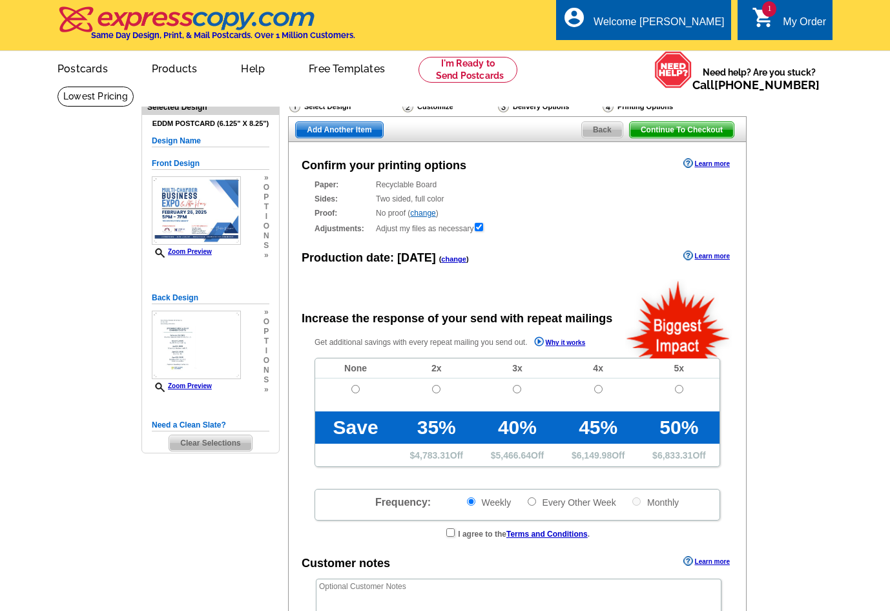
radio input "false"
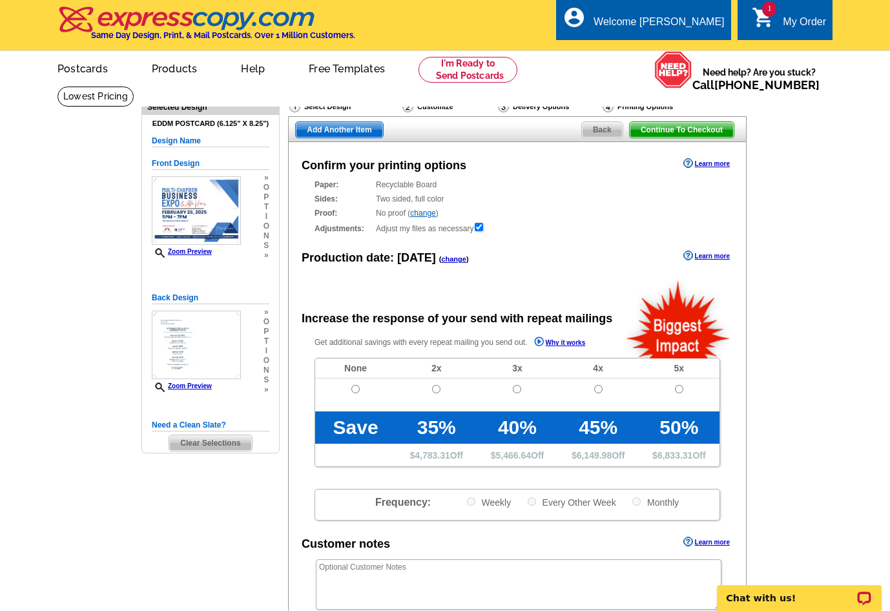
click at [619, 109] on div "Printing Options" at bounding box center [657, 108] width 113 height 16
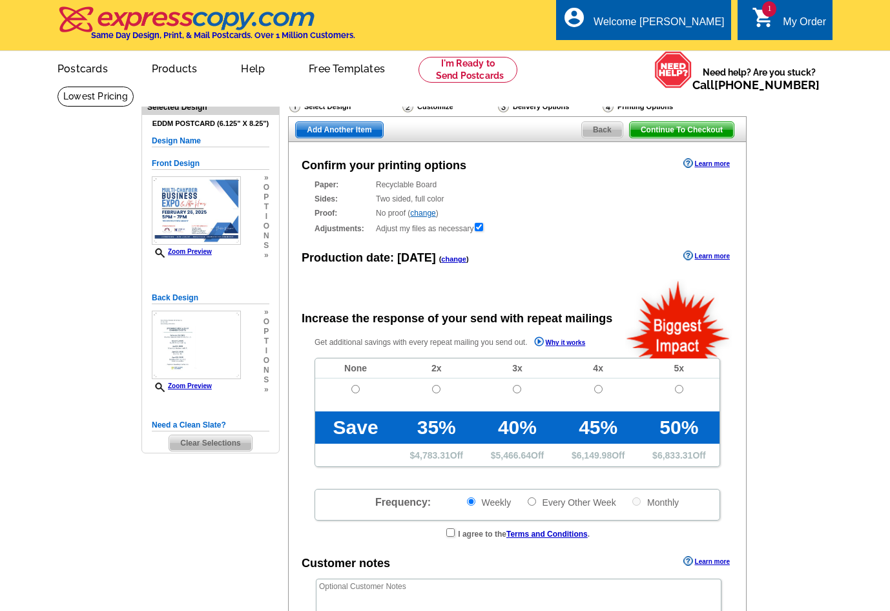
radio input "false"
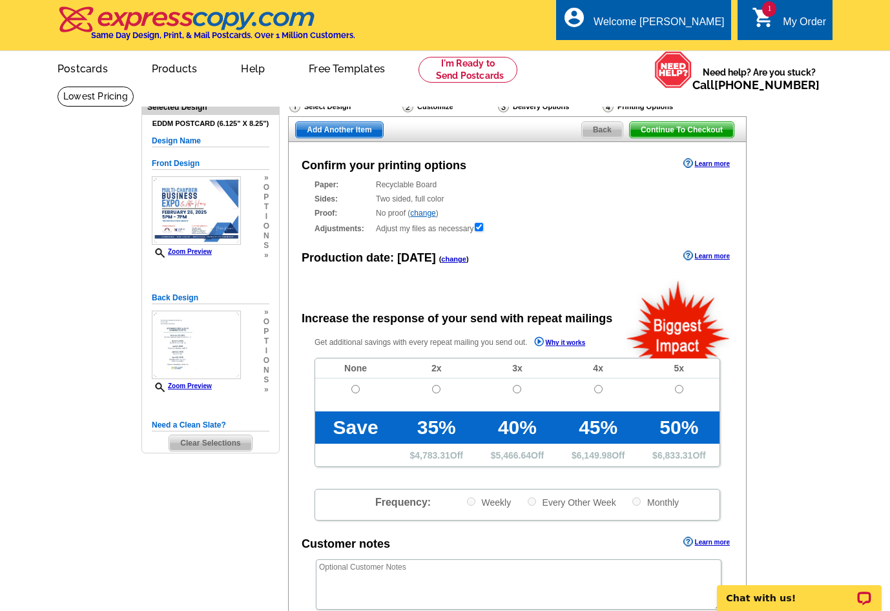
click at [691, 129] on span "Continue To Checkout" at bounding box center [682, 130] width 104 height 16
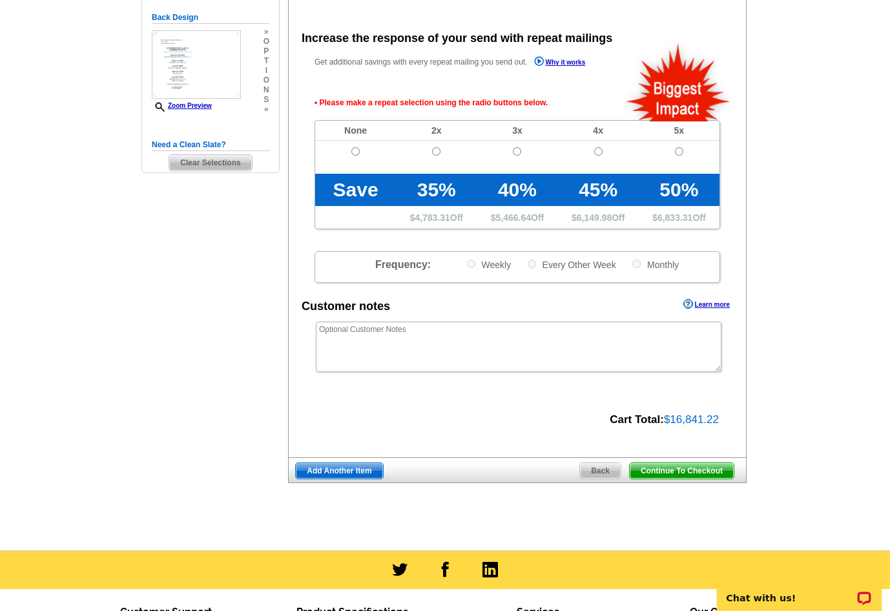
click at [366, 191] on td "Save" at bounding box center [355, 190] width 81 height 32
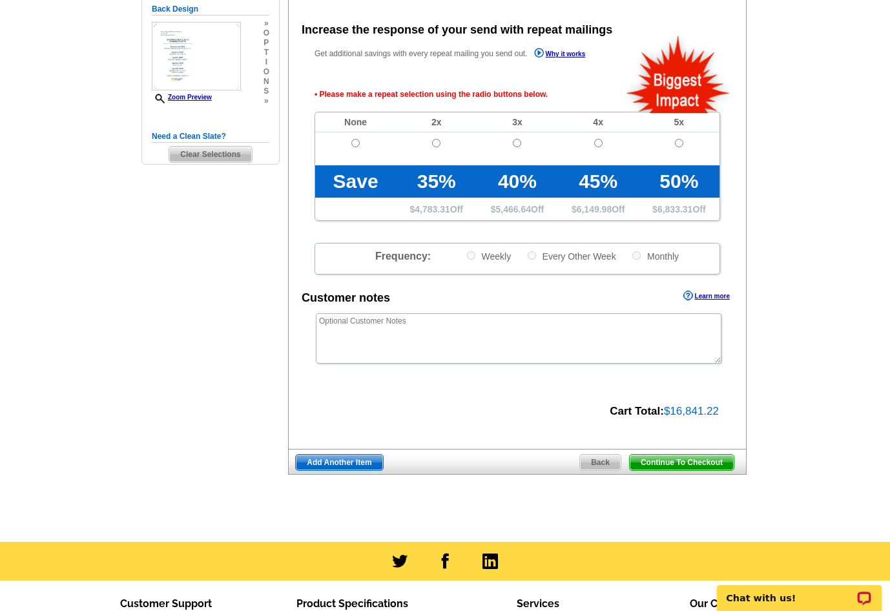
scroll to position [289, 0]
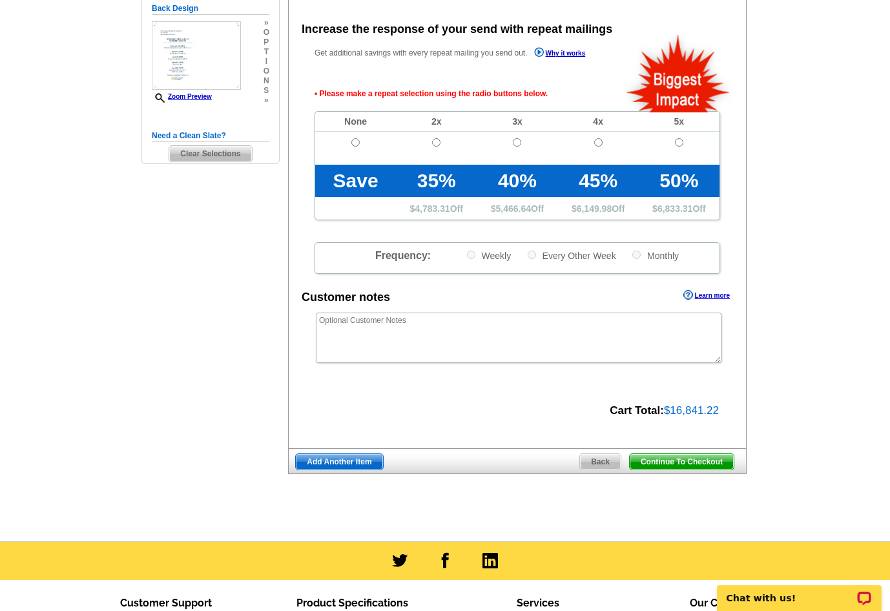
click at [360, 151] on td at bounding box center [355, 148] width 81 height 33
click at [359, 142] on input "radio" at bounding box center [355, 142] width 8 height 8
radio input "true"
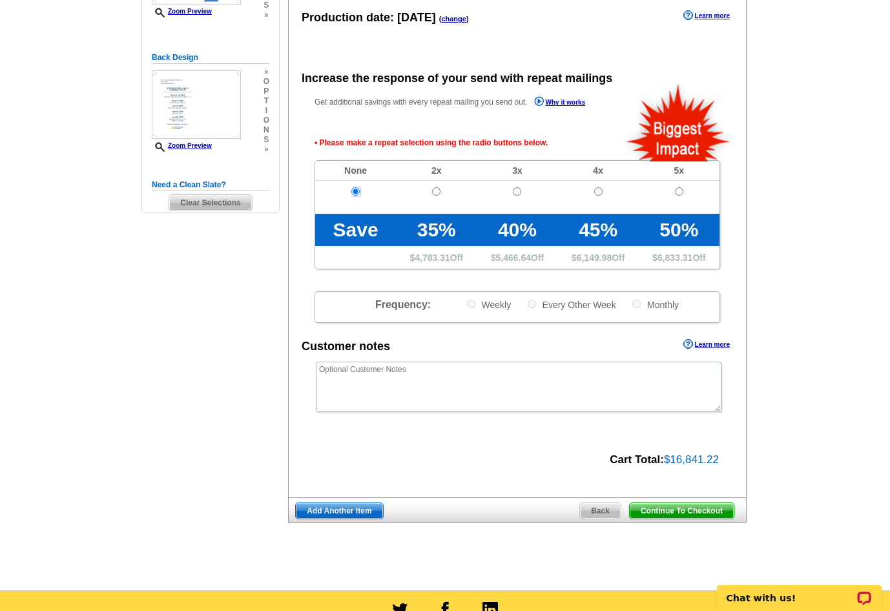
scroll to position [323, 0]
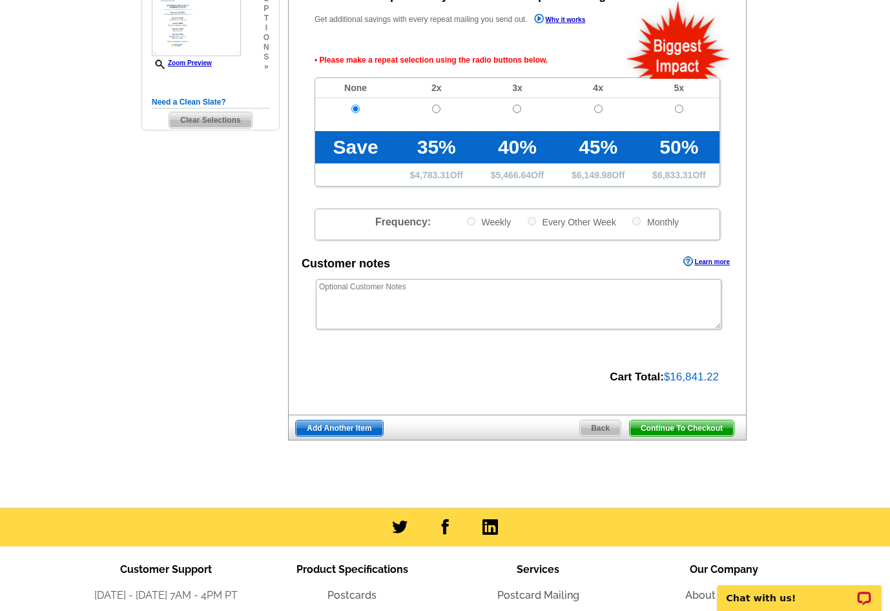
click at [699, 377] on span "$16,841.22" at bounding box center [691, 377] width 55 height 12
click at [682, 423] on span "Continue To Checkout" at bounding box center [682, 429] width 104 height 16
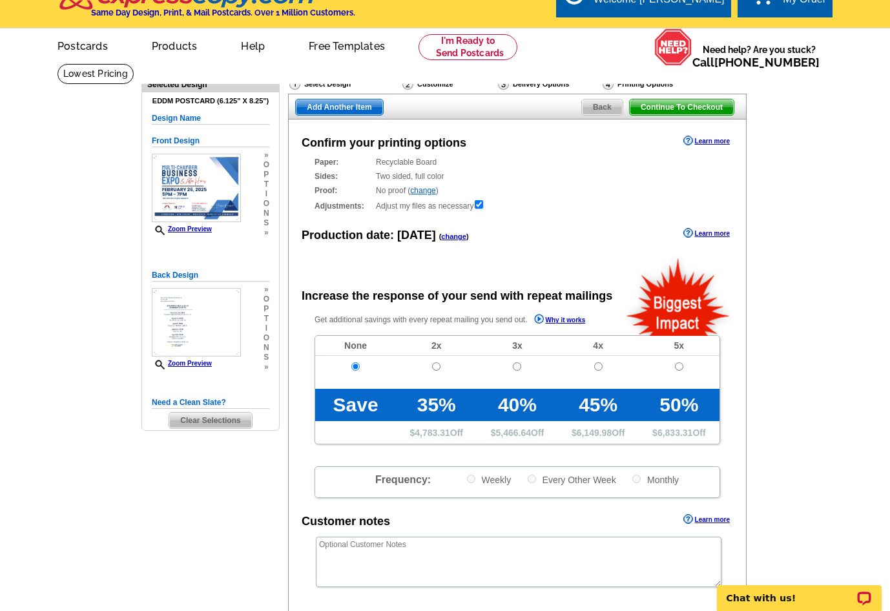
scroll to position [0, 0]
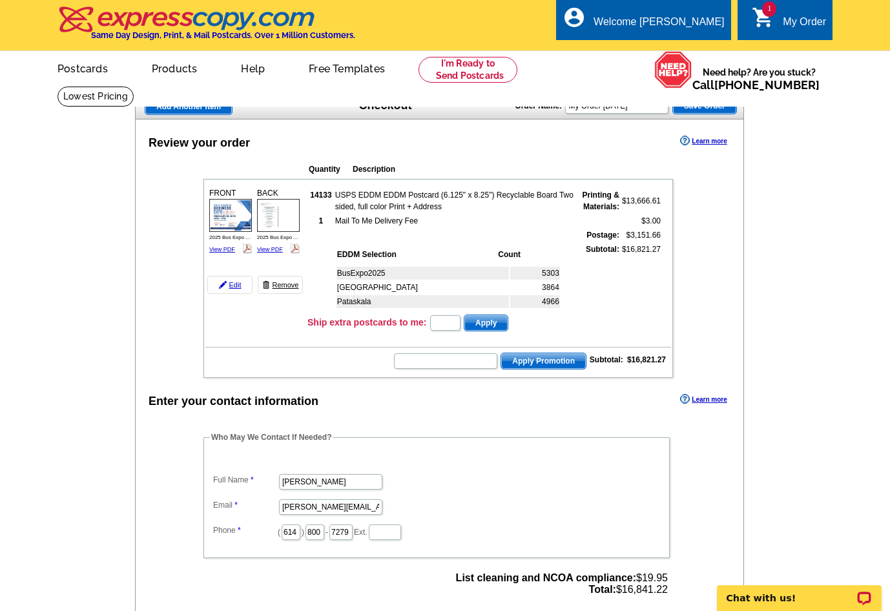
click at [289, 284] on link "Remove" at bounding box center [280, 285] width 45 height 18
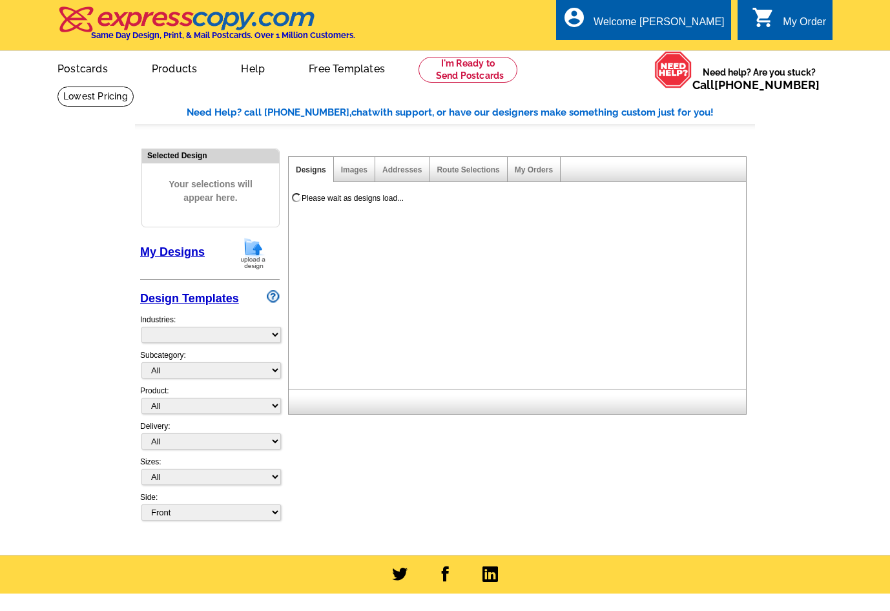
select select "785"
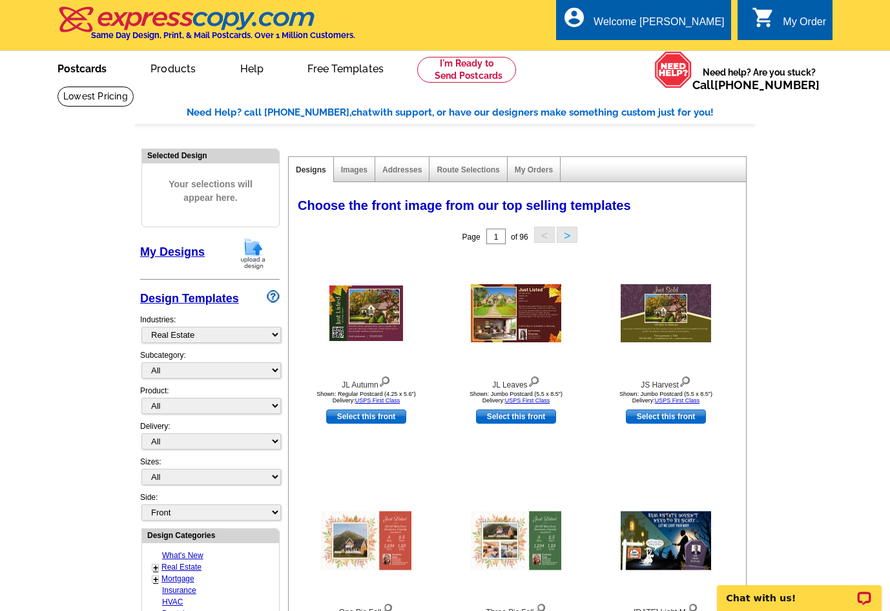
click at [79, 65] on link "Postcards" at bounding box center [82, 67] width 90 height 30
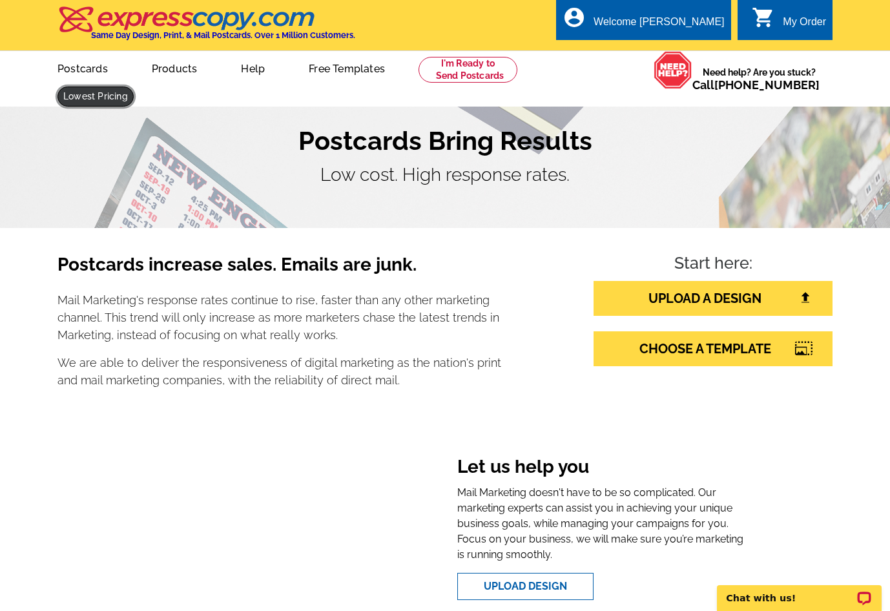
click at [134, 87] on link at bounding box center [95, 97] width 76 height 20
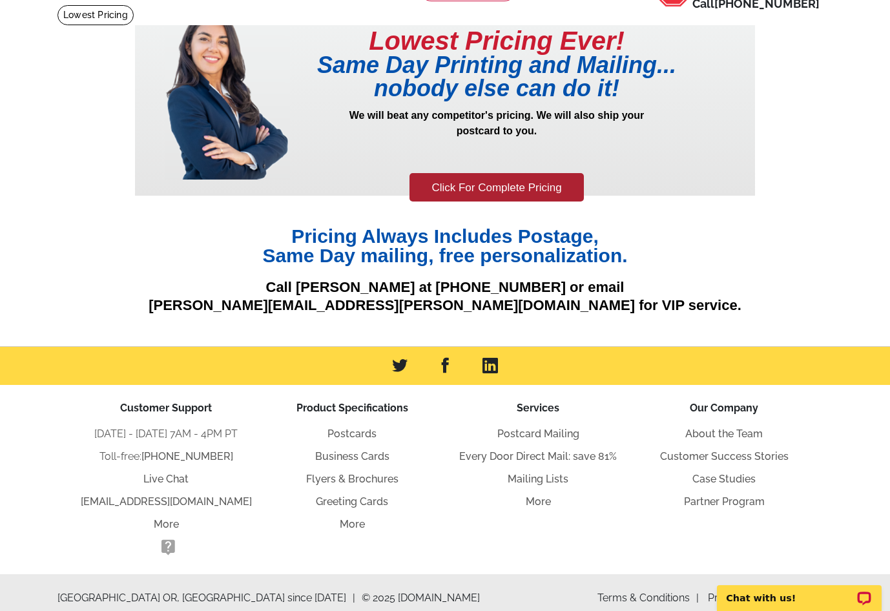
scroll to position [94, 0]
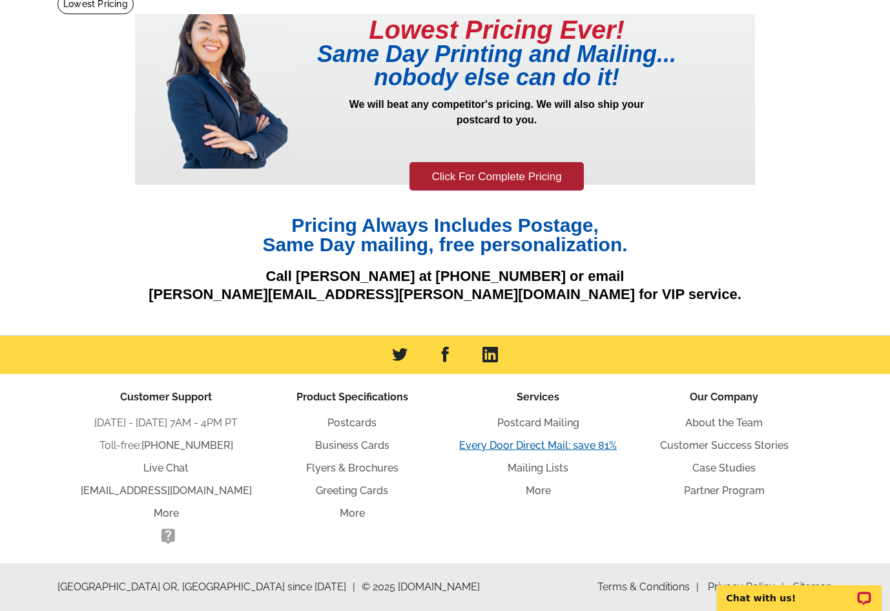
click at [577, 449] on li "Every Door Direct Mail: save 81%" at bounding box center [538, 446] width 186 height 16
click at [579, 444] on link "Every Door Direct Mail: save 81%" at bounding box center [538, 445] width 158 height 12
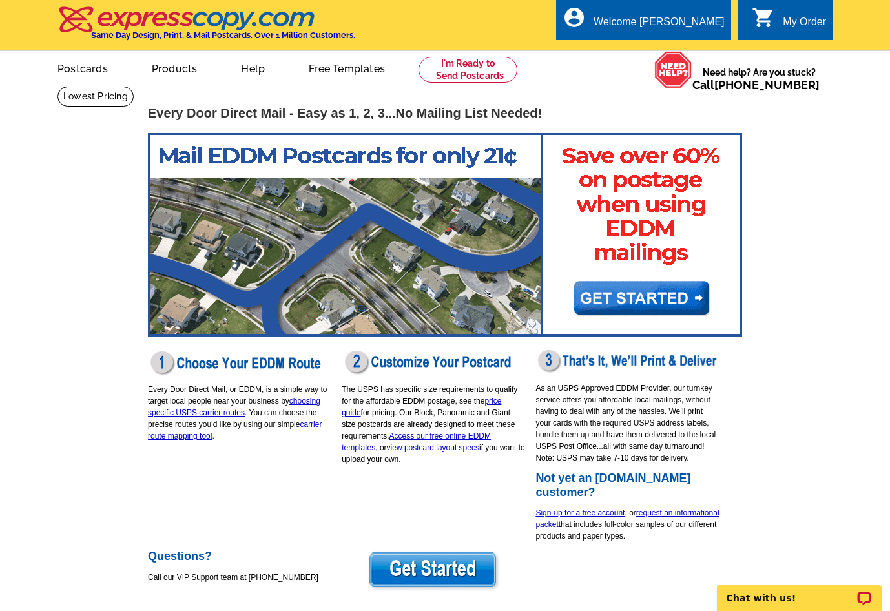
click at [767, 24] on icon "shopping_cart" at bounding box center [763, 17] width 23 height 23
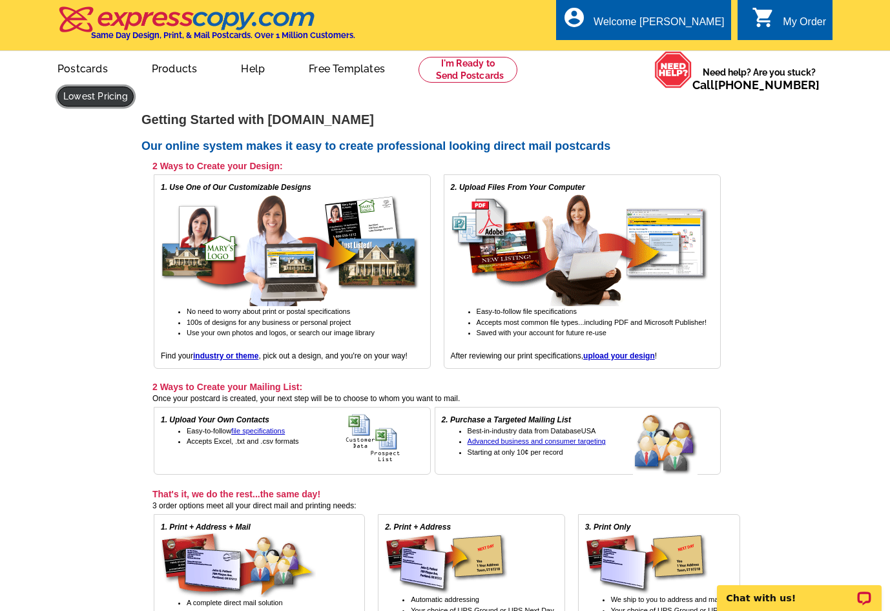
click at [134, 87] on link at bounding box center [95, 97] width 76 height 20
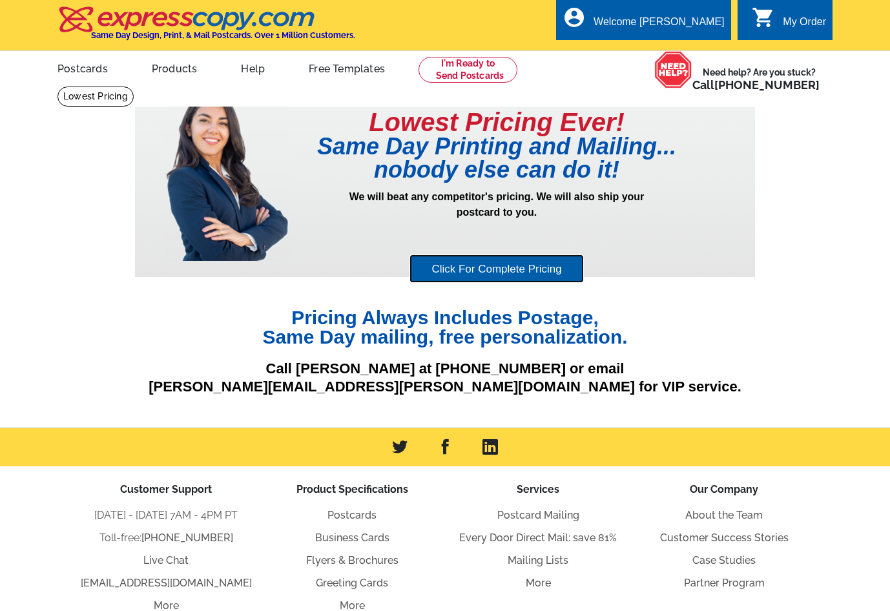
click at [455, 281] on link "Click For Complete Pricing" at bounding box center [497, 269] width 174 height 29
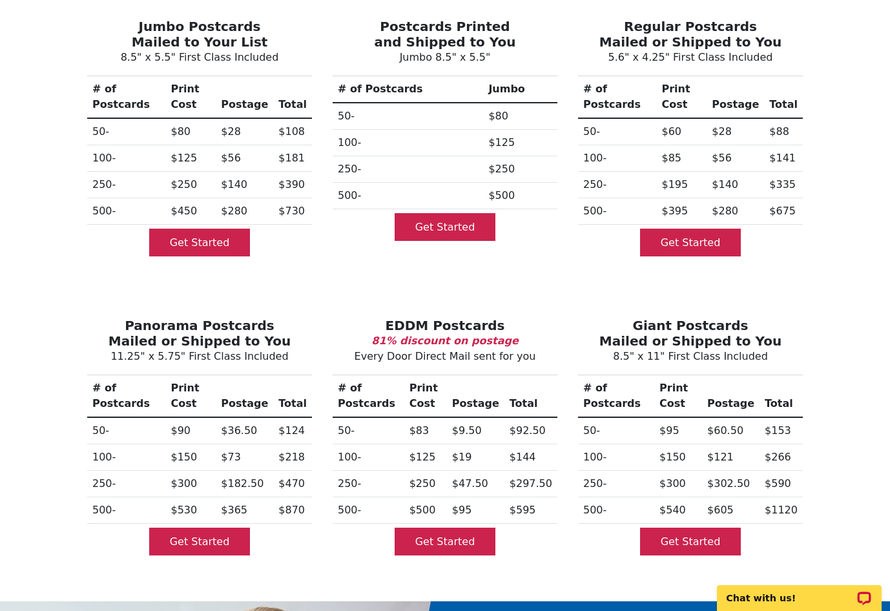
scroll to position [194, 0]
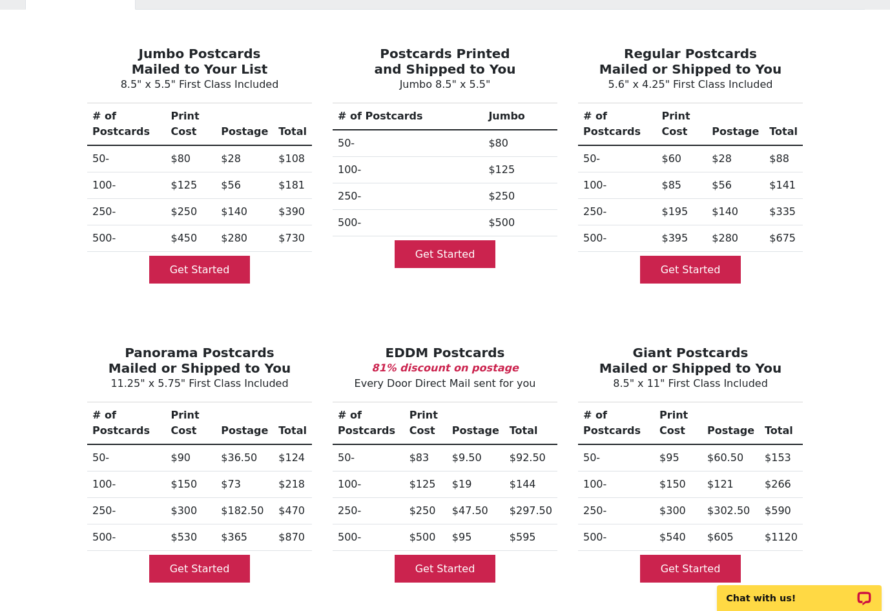
click at [33, 386] on div "Postcards Business Cards Greeting Cards Flyers Calendars Door Hangers Jumbo Pos…" at bounding box center [445, 453] width 890 height 992
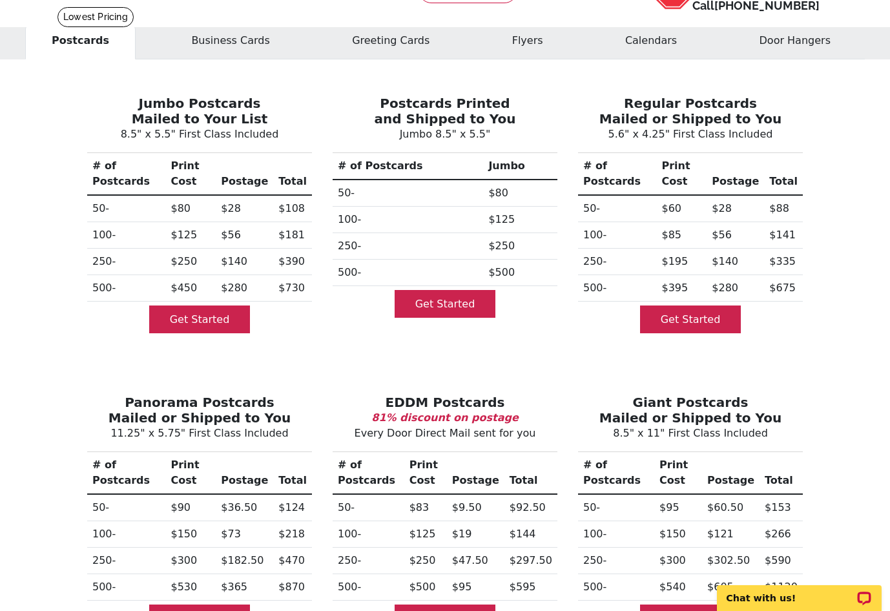
scroll to position [0, 0]
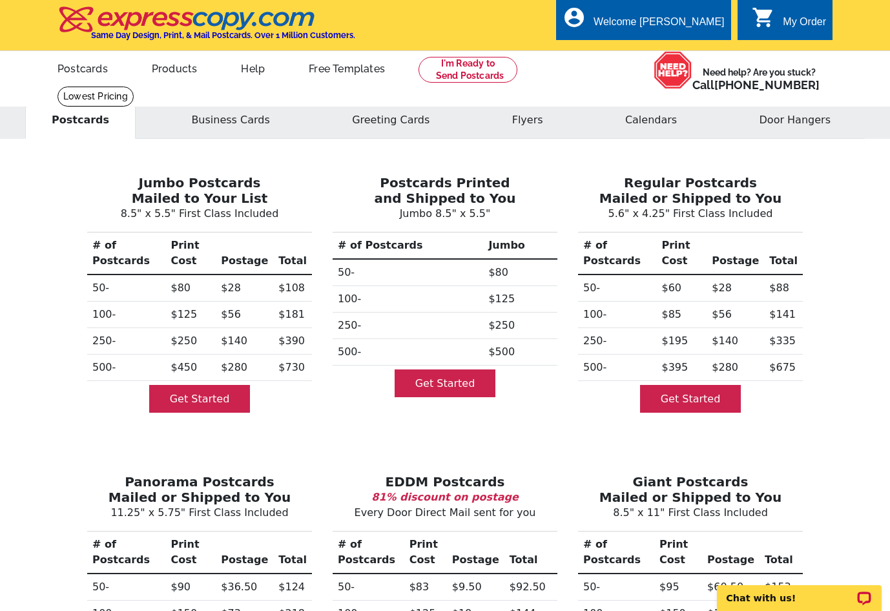
click at [57, 452] on div "Postcards Business Cards Greeting Cards Flyers Calendars Door Hangers Jumbo Pos…" at bounding box center [445, 582] width 890 height 992
click at [127, 26] on img at bounding box center [186, 19] width 259 height 27
